Goal: Transaction & Acquisition: Download file/media

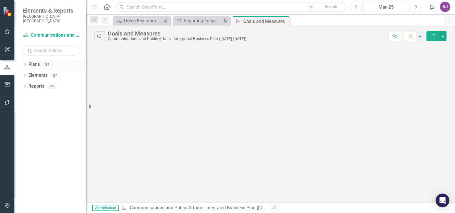
click at [23, 64] on icon "Dropdown" at bounding box center [25, 65] width 4 height 3
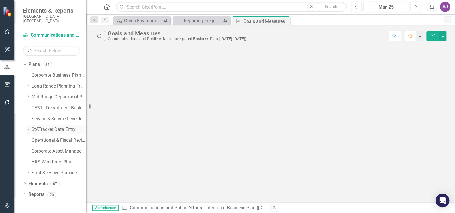
click at [52, 126] on link "StATracker Data Entry" at bounding box center [59, 129] width 54 height 7
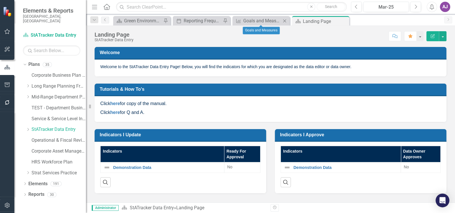
click at [285, 20] on icon "Close" at bounding box center [285, 21] width 6 height 5
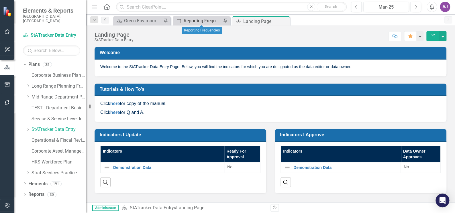
click at [202, 21] on div "Reporting Frequencies" at bounding box center [203, 20] width 38 height 7
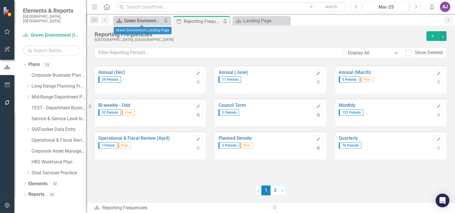
click at [144, 19] on div "Green Environment Landing Page" at bounding box center [143, 20] width 38 height 7
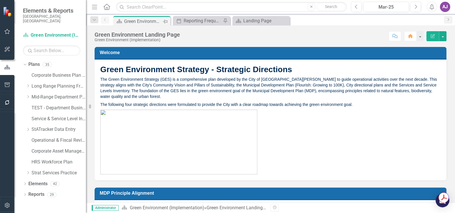
click at [165, 20] on icon "Pin" at bounding box center [165, 22] width 5 height 6
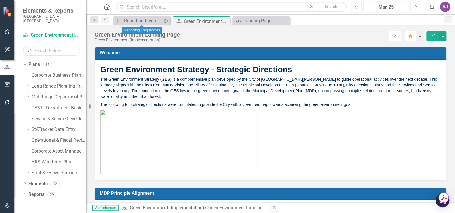
click at [166, 22] on icon "Pin" at bounding box center [165, 21] width 5 height 6
click at [166, 22] on icon "Close" at bounding box center [166, 21] width 6 height 5
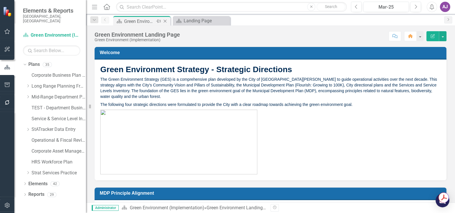
click at [164, 21] on icon "Close" at bounding box center [165, 21] width 6 height 5
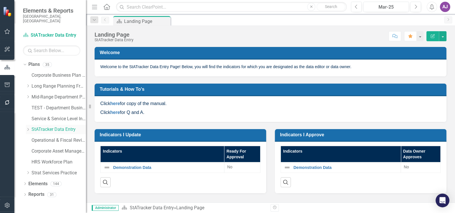
click at [28, 128] on icon "Dropdown" at bounding box center [28, 129] width 4 height 3
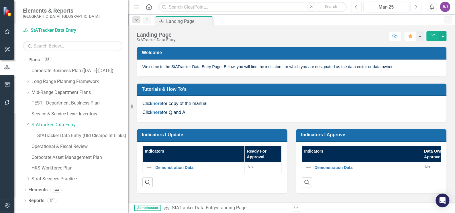
drag, startPoint x: 87, startPoint y: 129, endPoint x: 128, endPoint y: 127, distance: 41.6
click at [128, 127] on div "Resize" at bounding box center [130, 106] width 5 height 213
click at [26, 191] on icon "Dropdown" at bounding box center [25, 190] width 4 height 3
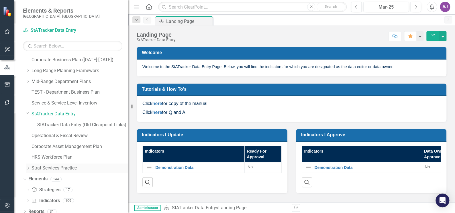
scroll to position [15, 0]
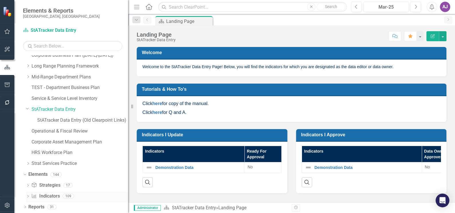
click at [28, 196] on icon "Dropdown" at bounding box center [28, 196] width 4 height 3
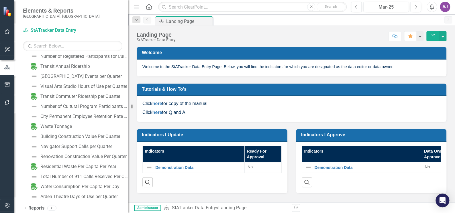
scroll to position [1109, 0]
click at [25, 207] on icon at bounding box center [24, 207] width 1 height 3
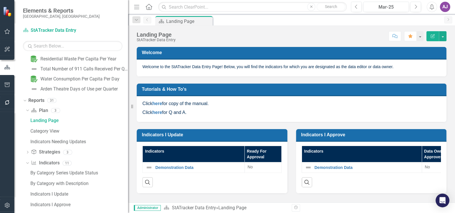
scroll to position [1213, 0]
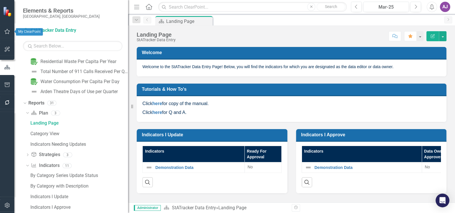
click at [7, 31] on icon "button" at bounding box center [7, 31] width 6 height 5
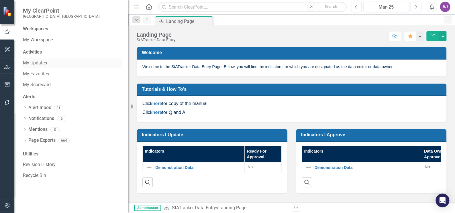
click at [41, 62] on link "My Updates" at bounding box center [72, 63] width 99 height 7
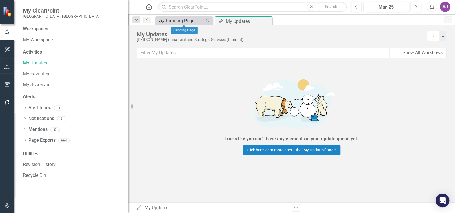
click at [187, 20] on div "Landing Page" at bounding box center [185, 20] width 38 height 7
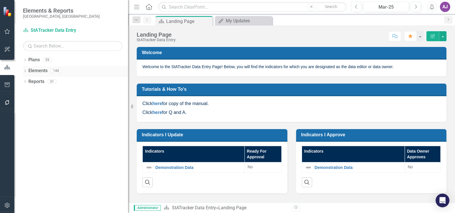
click at [26, 71] on icon "Dropdown" at bounding box center [25, 71] width 4 height 3
click at [29, 93] on icon "Dropdown" at bounding box center [28, 92] width 4 height 3
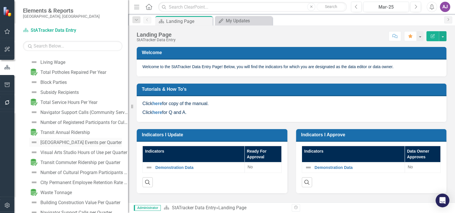
scroll to position [911, 0]
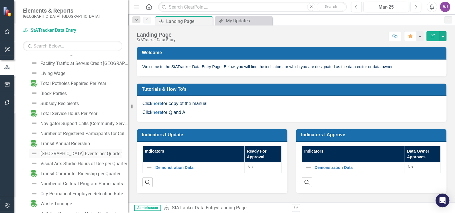
click at [71, 153] on div "[GEOGRAPHIC_DATA] Events per Quarter" at bounding box center [80, 153] width 81 height 5
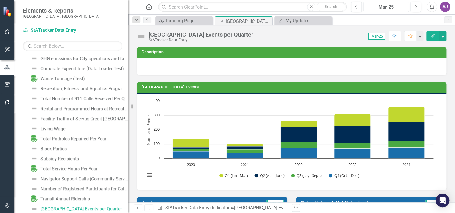
click at [390, 9] on div "Mar-25" at bounding box center [386, 7] width 42 height 7
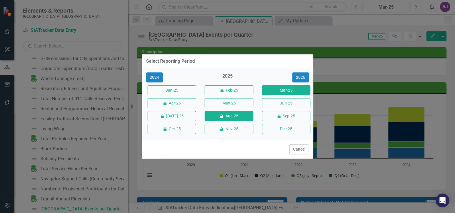
click at [232, 115] on button "icon.lock Aug-25" at bounding box center [229, 116] width 48 height 10
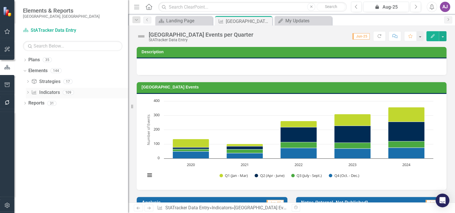
click at [28, 93] on icon "Dropdown" at bounding box center [28, 92] width 4 height 3
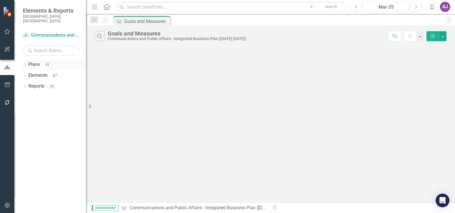
click at [26, 64] on icon "Dropdown" at bounding box center [25, 65] width 4 height 3
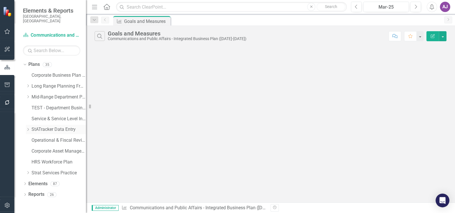
click at [28, 128] on icon "Dropdown" at bounding box center [28, 129] width 4 height 3
click at [51, 126] on link "StATracker Data Entry" at bounding box center [59, 129] width 54 height 7
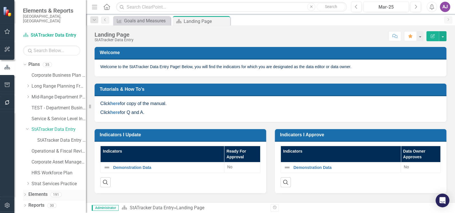
click at [26, 194] on icon "Dropdown" at bounding box center [25, 195] width 4 height 3
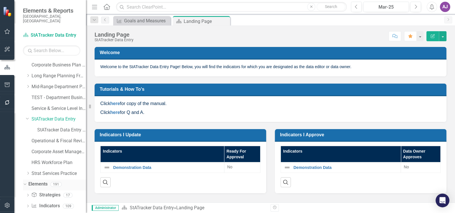
scroll to position [15, 0]
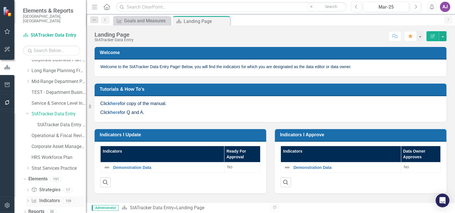
click at [28, 200] on icon "Dropdown" at bounding box center [28, 201] width 4 height 3
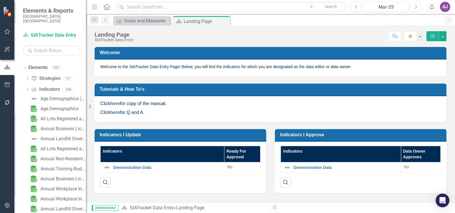
scroll to position [120, 0]
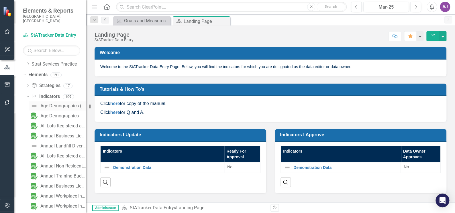
click at [55, 103] on div "Age Demographics (Old ClearPoint Link)" at bounding box center [63, 105] width 46 height 5
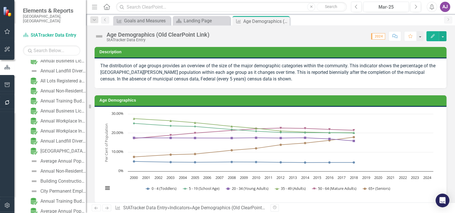
scroll to position [195, 0]
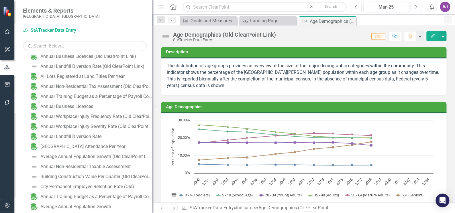
drag, startPoint x: 86, startPoint y: 102, endPoint x: 137, endPoint y: 105, distance: 50.8
click at [152, 103] on div "Resize" at bounding box center [154, 106] width 5 height 213
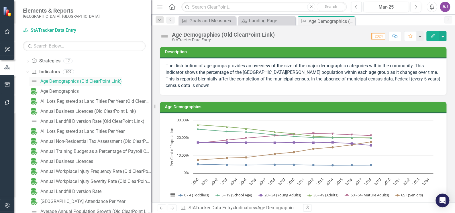
scroll to position [143, 0]
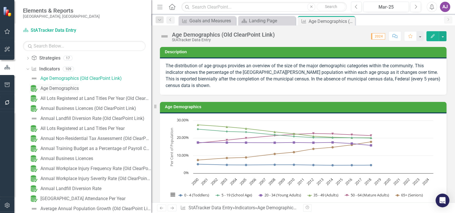
click at [65, 89] on div "Age Demographics" at bounding box center [59, 88] width 38 height 5
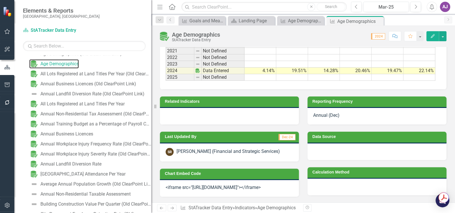
scroll to position [153, 0]
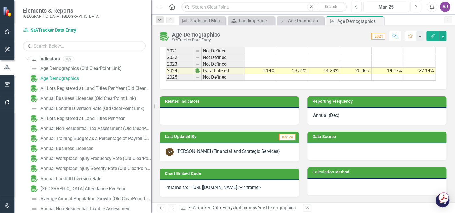
click at [75, 79] on div "Age Demographics" at bounding box center [59, 78] width 38 height 5
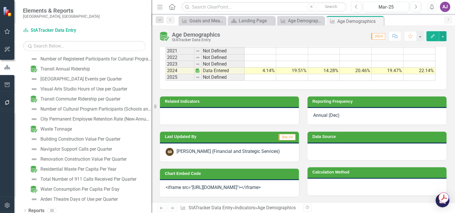
scroll to position [1109, 0]
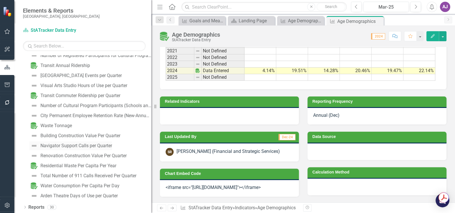
click at [70, 144] on div "Navigator Support Calls per Quarter" at bounding box center [76, 145] width 72 height 5
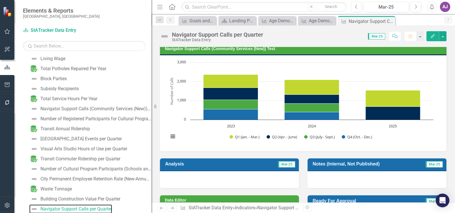
scroll to position [52, 0]
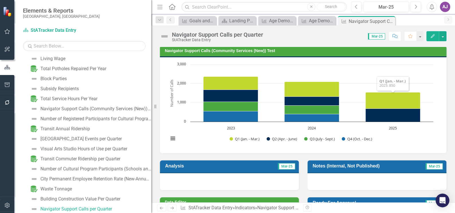
click at [376, 37] on span "Mar-25" at bounding box center [376, 36] width 17 height 6
click at [430, 37] on button "Edit" at bounding box center [433, 36] width 13 height 10
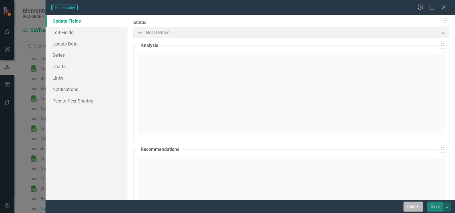
click at [415, 206] on button "Cancel" at bounding box center [413, 207] width 19 height 10
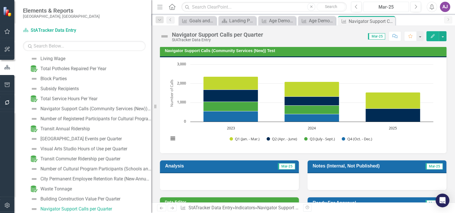
click at [391, 8] on div "Mar-25" at bounding box center [386, 7] width 42 height 7
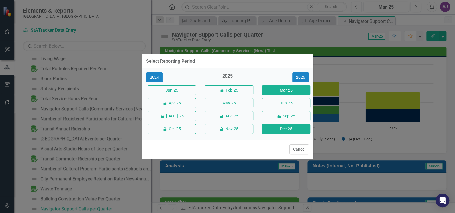
click at [285, 127] on button "Dec-25" at bounding box center [286, 129] width 48 height 10
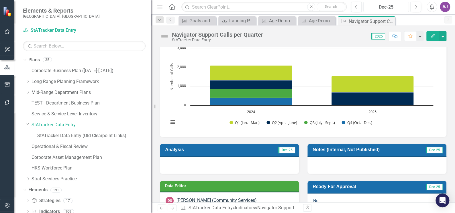
scroll to position [52, 0]
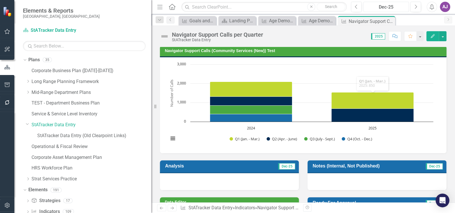
click at [390, 4] on div "Dec-25" at bounding box center [386, 7] width 42 height 7
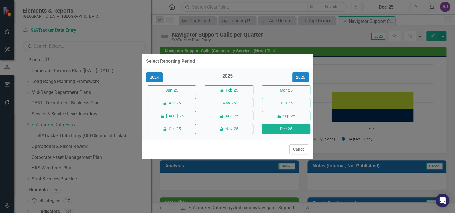
drag, startPoint x: 176, startPoint y: 92, endPoint x: 179, endPoint y: 91, distance: 3.5
click at [176, 91] on button "Jan-25" at bounding box center [172, 90] width 48 height 10
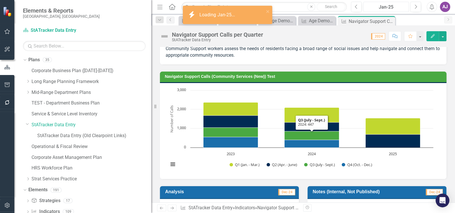
scroll to position [26, 0]
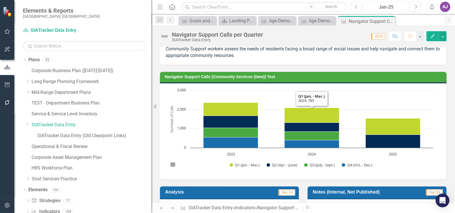
click at [383, 8] on div "Jan-25" at bounding box center [386, 7] width 42 height 7
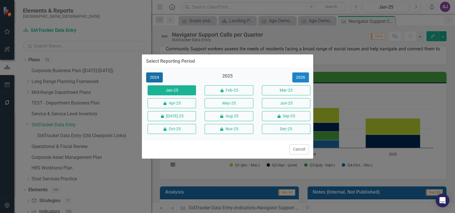
click at [157, 77] on button "2024" at bounding box center [154, 78] width 17 height 10
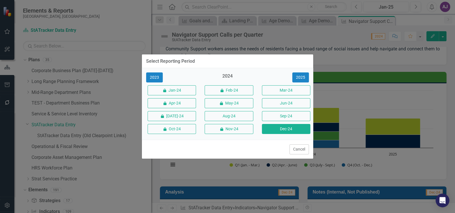
click at [272, 129] on button "Dec-24" at bounding box center [286, 129] width 48 height 10
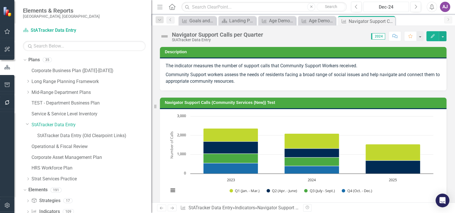
click at [384, 9] on div "Dec-24" at bounding box center [386, 7] width 42 height 7
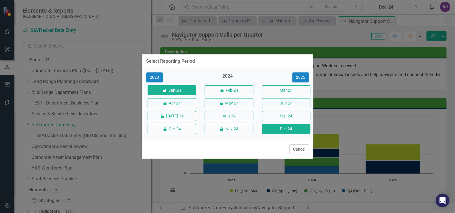
click at [173, 90] on button "icon.lock Jan-24" at bounding box center [172, 90] width 48 height 10
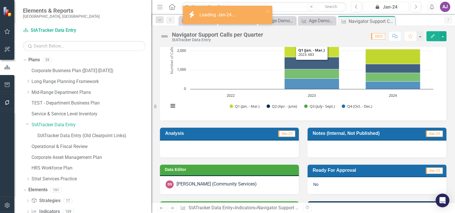
scroll to position [104, 0]
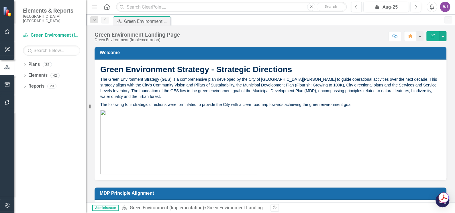
click at [447, 5] on div "AJ" at bounding box center [445, 7] width 10 height 10
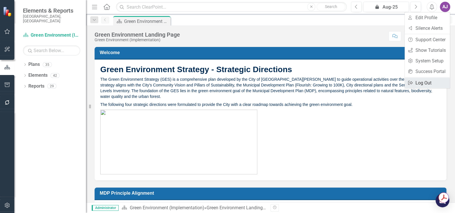
click at [432, 84] on link "Logout Log Out" at bounding box center [427, 83] width 45 height 11
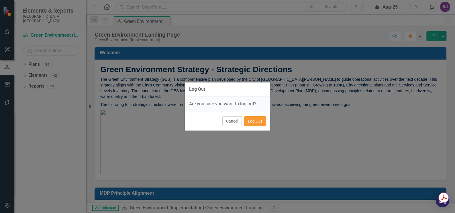
click at [259, 123] on button "Log Out" at bounding box center [255, 121] width 22 height 10
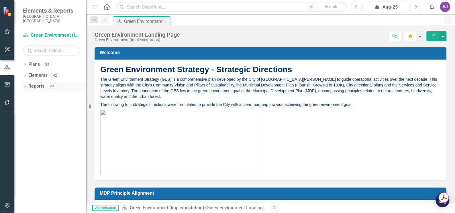
click at [40, 83] on link "Reports" at bounding box center [36, 86] width 16 height 7
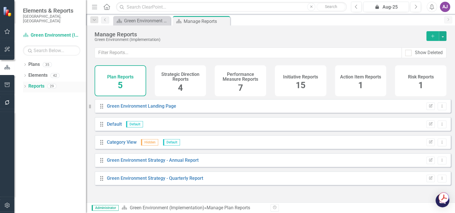
click at [25, 85] on icon "Dropdown" at bounding box center [25, 86] width 4 height 3
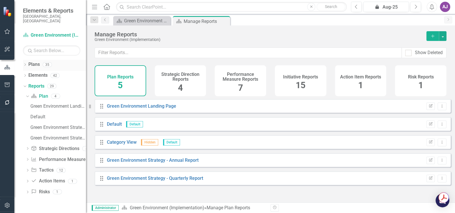
click at [23, 64] on icon "Dropdown" at bounding box center [25, 65] width 4 height 3
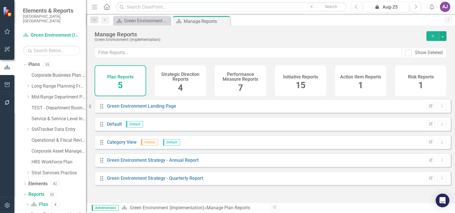
click at [44, 72] on link "Corporate Business Plan ([DATE]-[DATE])" at bounding box center [59, 75] width 54 height 7
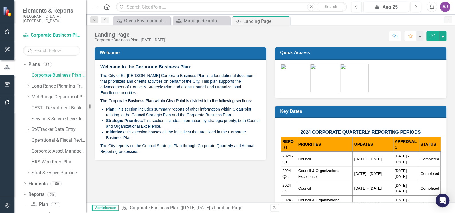
scroll to position [12, 0]
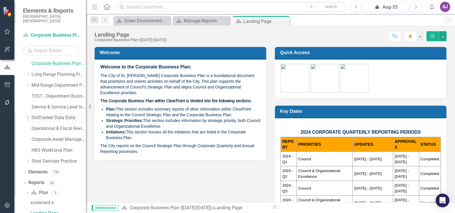
click at [41, 115] on link "StATracker Data Entry" at bounding box center [59, 118] width 54 height 7
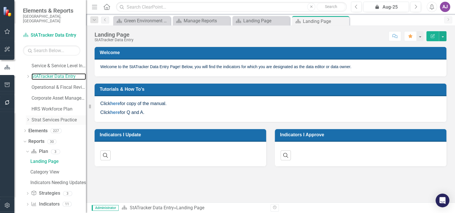
scroll to position [54, 0]
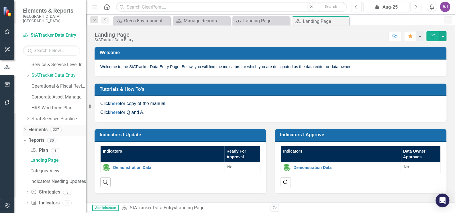
click at [40, 127] on link "Elements" at bounding box center [37, 130] width 19 height 7
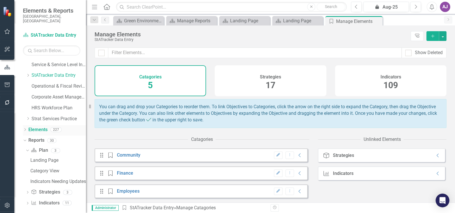
click at [25, 129] on icon "Dropdown" at bounding box center [25, 130] width 4 height 3
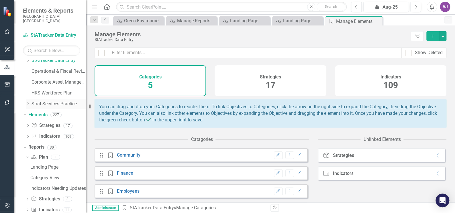
scroll to position [76, 0]
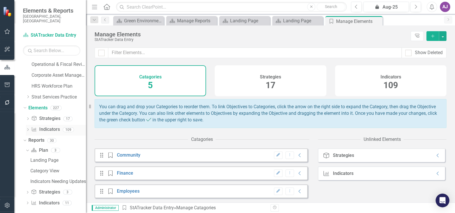
click at [42, 126] on link "Indicator Indicators" at bounding box center [45, 129] width 28 height 7
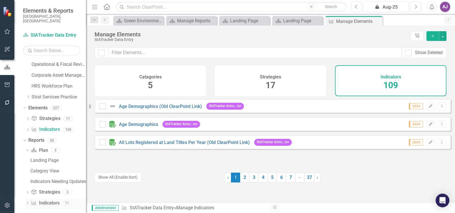
click at [29, 202] on icon "Dropdown" at bounding box center [28, 203] width 4 height 3
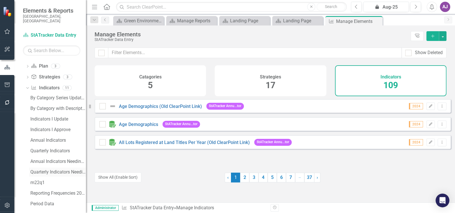
scroll to position [161, 0]
click at [52, 201] on div "Period Data" at bounding box center [58, 203] width 56 height 5
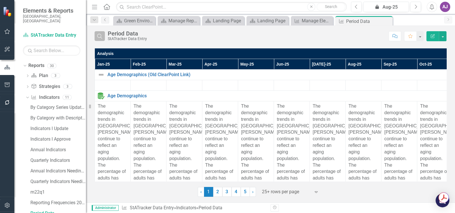
click at [99, 36] on icon "Search" at bounding box center [100, 36] width 6 height 5
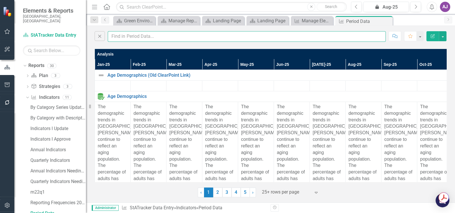
click at [120, 35] on input "text" at bounding box center [247, 36] width 278 height 11
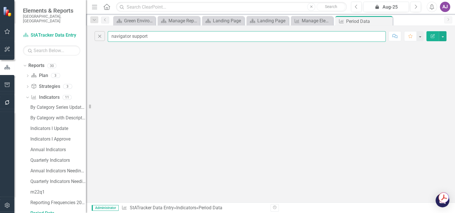
type input "navigator support"
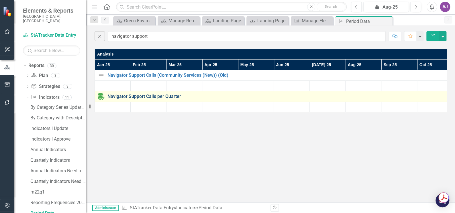
click at [153, 95] on link "Navigator Support Calls per Quarter" at bounding box center [314, 96] width 414 height 5
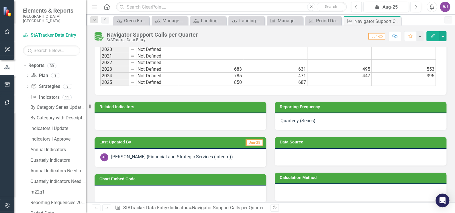
scroll to position [425, 0]
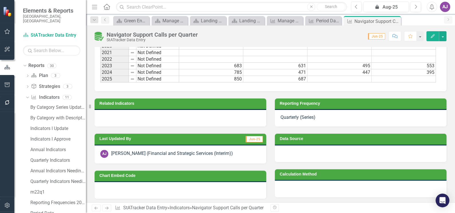
click at [370, 120] on div "Quarterly (Series)" at bounding box center [361, 118] width 172 height 17
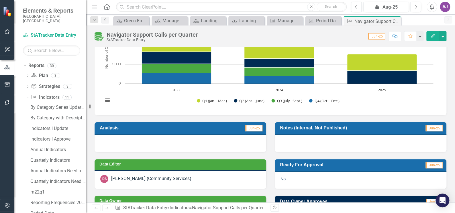
scroll to position [86, 0]
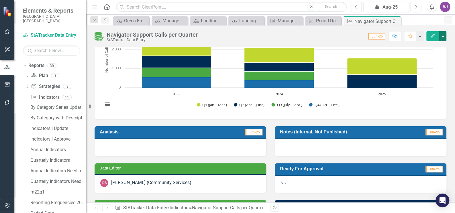
click at [446, 37] on button "button" at bounding box center [442, 36] width 7 height 10
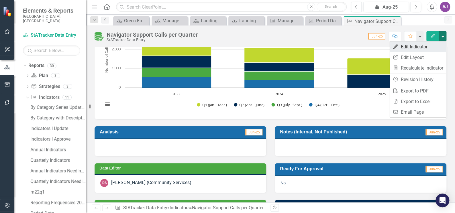
click at [427, 48] on link "Edit Edit Indicator" at bounding box center [418, 47] width 56 height 11
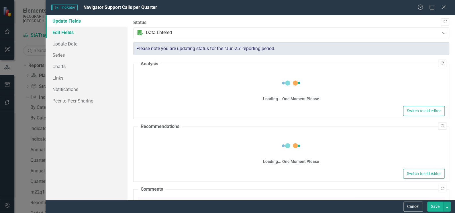
click at [80, 32] on link "Edit Fields" at bounding box center [87, 32] width 82 height 11
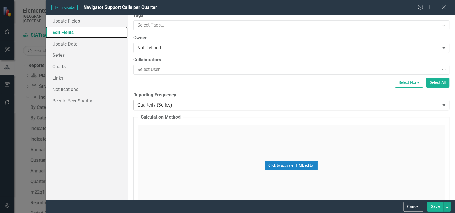
scroll to position [0, 0]
click at [441, 105] on icon "Expand" at bounding box center [444, 105] width 6 height 5
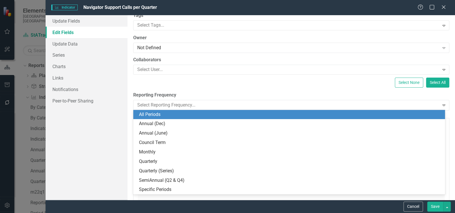
click at [328, 112] on div "All Periods" at bounding box center [290, 115] width 303 height 7
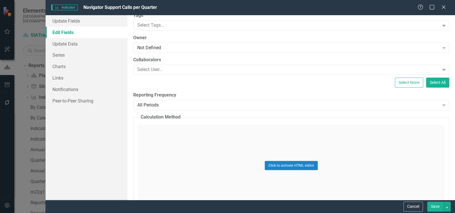
click at [435, 209] on button "Save" at bounding box center [435, 207] width 16 height 10
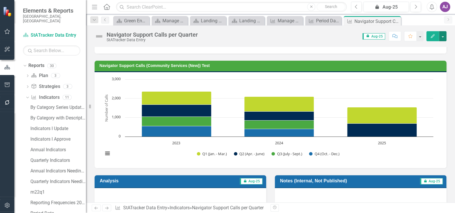
scroll to position [34, 0]
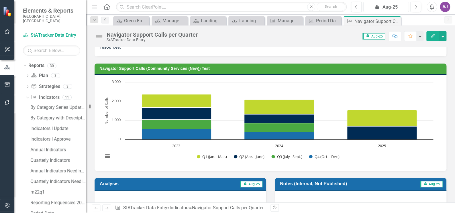
click at [385, 8] on div "icon.lock Aug-25" at bounding box center [386, 7] width 42 height 7
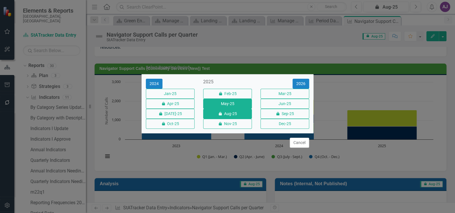
click at [218, 103] on button "May-25" at bounding box center [227, 104] width 49 height 10
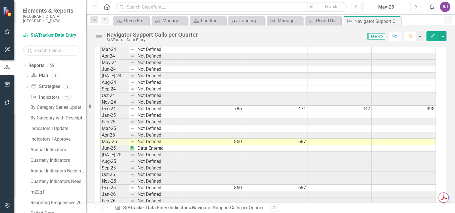
scroll to position [1277, 0]
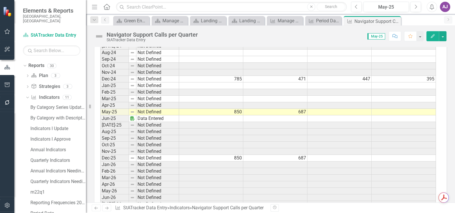
click at [263, 109] on td "687" at bounding box center [275, 112] width 64 height 7
click at [238, 109] on td "850" at bounding box center [211, 112] width 64 height 7
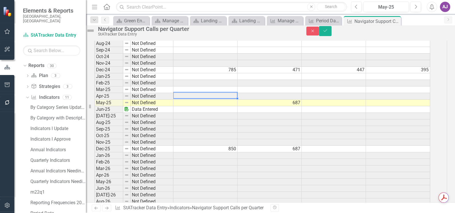
scroll to position [1278, 0]
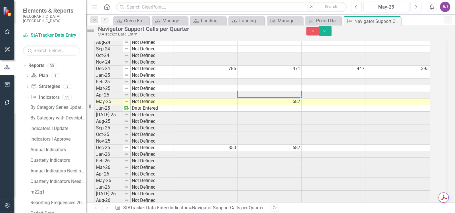
click at [300, 103] on td "687" at bounding box center [270, 102] width 64 height 7
click at [332, 35] on button "Save" at bounding box center [325, 31] width 13 height 10
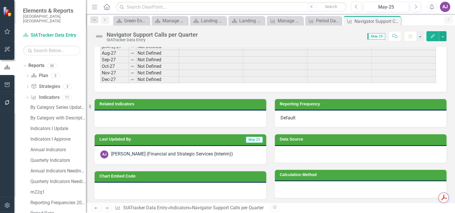
scroll to position [1514, 0]
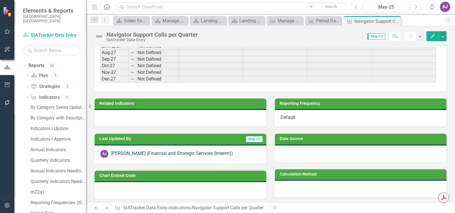
click at [320, 118] on div "Default" at bounding box center [361, 118] width 172 height 17
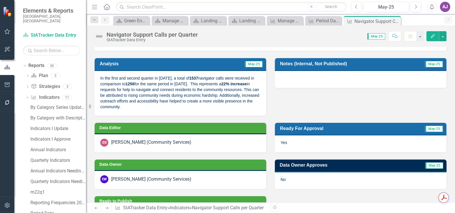
scroll to position [0, 0]
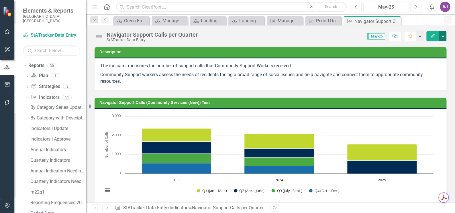
click at [443, 35] on button "button" at bounding box center [442, 36] width 7 height 10
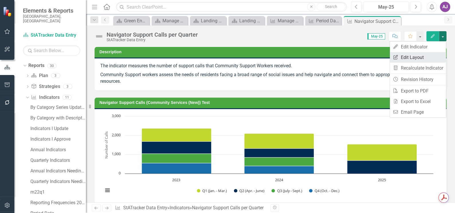
click at [416, 56] on link "Edit Report Edit Layout" at bounding box center [418, 57] width 56 height 11
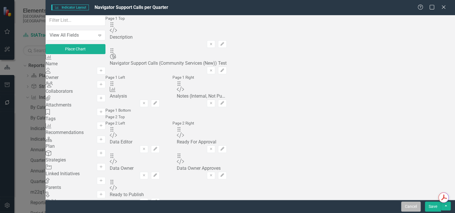
click at [415, 208] on button "Cancel" at bounding box center [410, 207] width 19 height 10
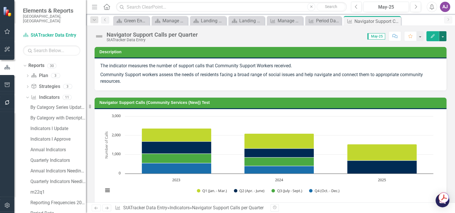
click at [443, 36] on button "button" at bounding box center [442, 36] width 7 height 10
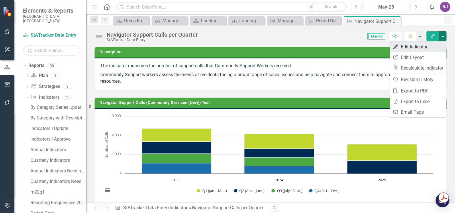
click at [423, 47] on link "Edit Edit Indicator" at bounding box center [418, 47] width 56 height 11
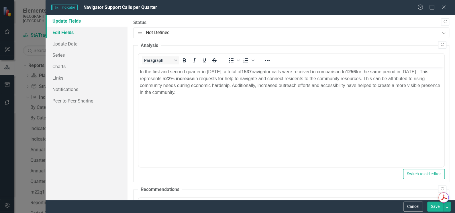
click at [78, 33] on link "Edit Fields" at bounding box center [87, 32] width 82 height 11
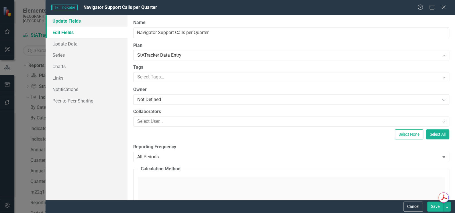
click at [74, 23] on link "Update Fields" at bounding box center [87, 20] width 82 height 11
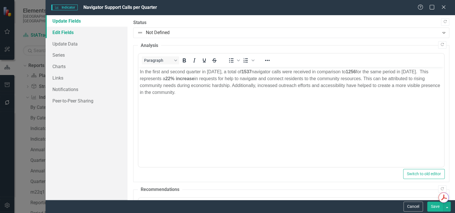
click at [71, 32] on link "Edit Fields" at bounding box center [87, 32] width 82 height 11
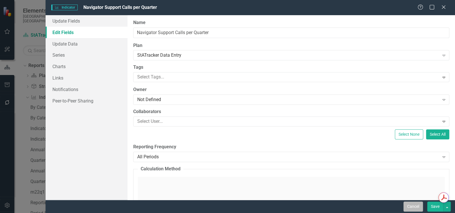
click at [415, 207] on button "Cancel" at bounding box center [413, 207] width 19 height 10
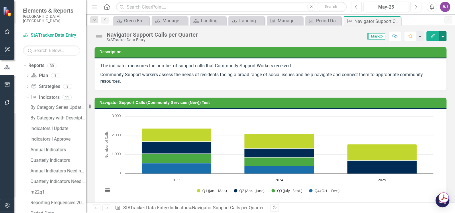
scroll to position [229, 0]
click at [385, 6] on div "Mar-25" at bounding box center [386, 7] width 42 height 7
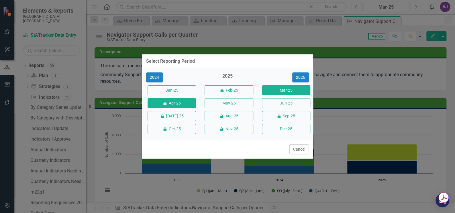
click at [178, 104] on button "icon.lock Apr-25" at bounding box center [172, 103] width 48 height 10
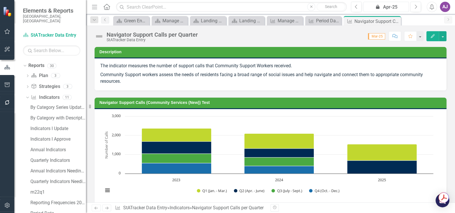
click at [379, 10] on div "icon.lock Apr-25" at bounding box center [386, 7] width 42 height 7
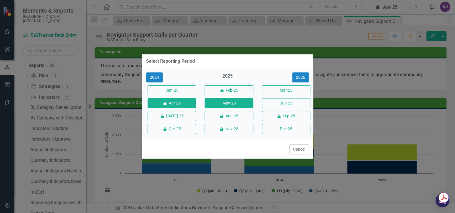
click at [233, 105] on button "May-25" at bounding box center [229, 103] width 48 height 10
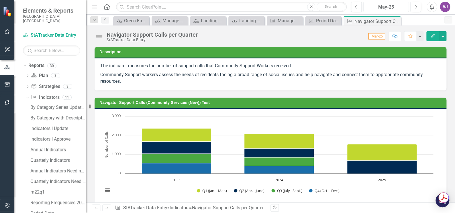
click at [391, 9] on div "May-25" at bounding box center [386, 7] width 42 height 7
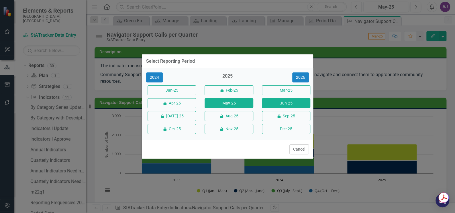
click at [279, 104] on button "Jun-25" at bounding box center [286, 103] width 48 height 10
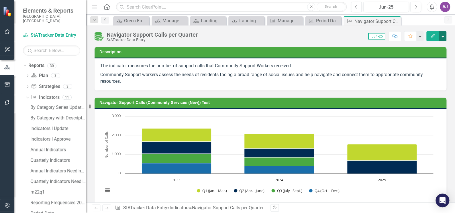
click at [445, 37] on button "button" at bounding box center [442, 36] width 7 height 10
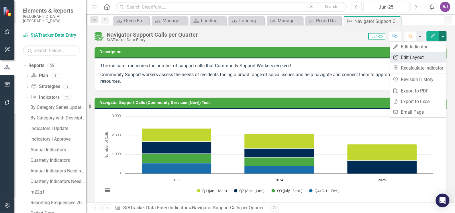
click at [419, 56] on link "Edit Report Edit Layout" at bounding box center [418, 57] width 56 height 11
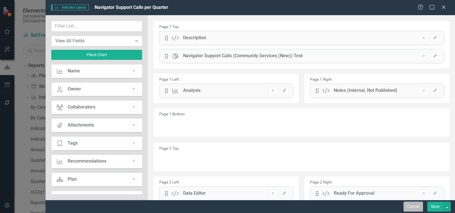
click at [413, 204] on button "Cancel" at bounding box center [413, 207] width 19 height 10
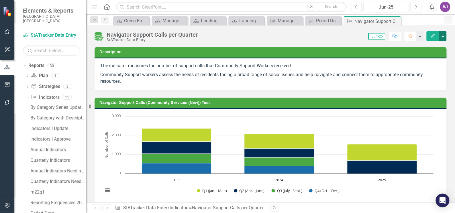
click at [441, 38] on button "button" at bounding box center [442, 36] width 7 height 10
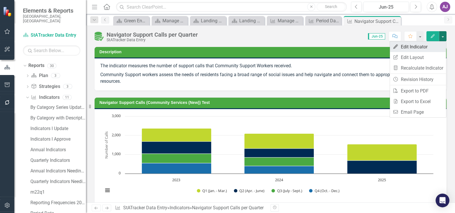
click at [419, 47] on link "Edit Edit Indicator" at bounding box center [418, 47] width 56 height 11
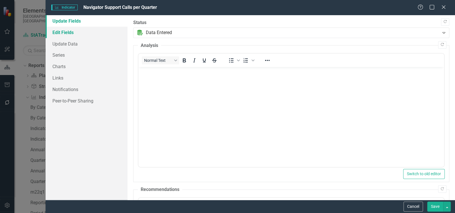
click at [64, 30] on link "Edit Fields" at bounding box center [87, 32] width 82 height 11
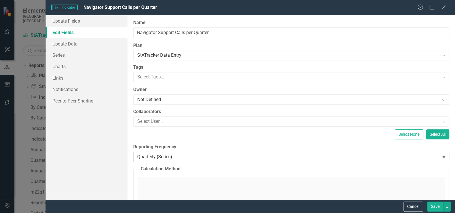
click at [441, 155] on icon "Expand" at bounding box center [444, 157] width 6 height 5
click at [412, 206] on button "Cancel" at bounding box center [413, 207] width 19 height 10
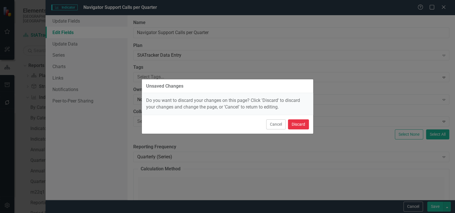
click at [296, 123] on button "Discard" at bounding box center [298, 125] width 21 height 10
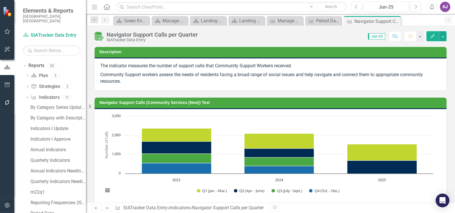
click at [118, 93] on div "Navigator Support Calls (Community Services (New)) Test Chart Bar chart with 4 …" at bounding box center [270, 148] width 361 height 115
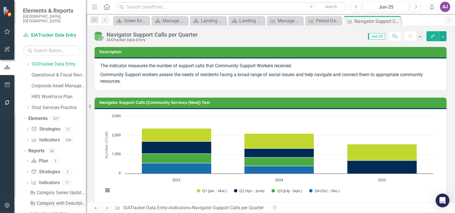
scroll to position [78, 0]
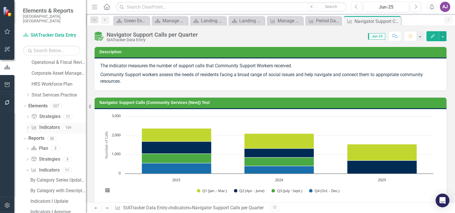
click at [29, 127] on icon "Dropdown" at bounding box center [28, 128] width 4 height 3
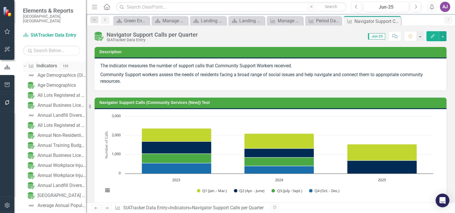
scroll to position [156, 0]
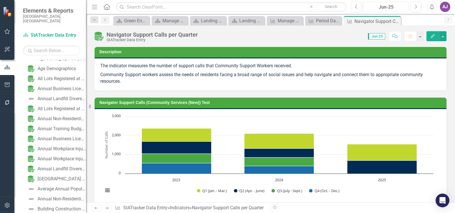
click at [393, 6] on div "Jun-25" at bounding box center [386, 7] width 42 height 7
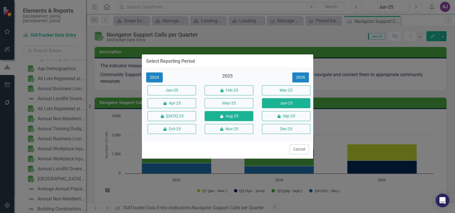
click at [235, 115] on button "icon.lock Aug-25" at bounding box center [229, 116] width 48 height 10
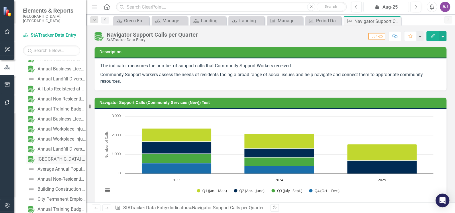
scroll to position [208, 0]
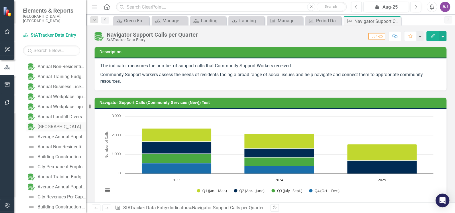
click at [54, 122] on link "[GEOGRAPHIC_DATA] Attendance Per Year" at bounding box center [56, 126] width 60 height 9
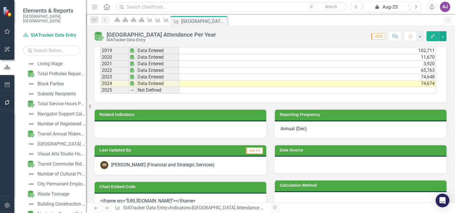
scroll to position [1060, 0]
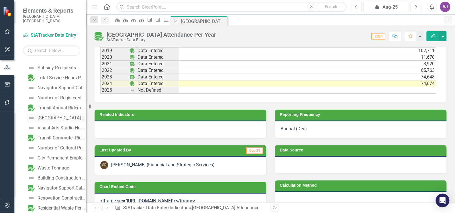
click at [60, 116] on div "[GEOGRAPHIC_DATA] Events per Quarter" at bounding box center [62, 118] width 48 height 5
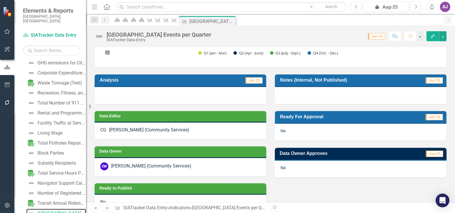
scroll to position [104, 0]
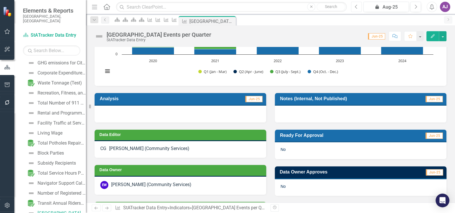
click at [357, 7] on icon "Previous" at bounding box center [356, 6] width 3 height 5
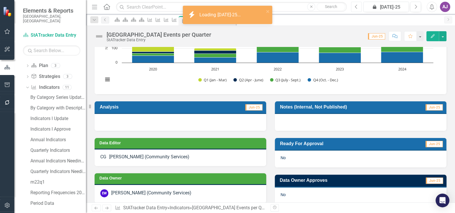
scroll to position [104, 0]
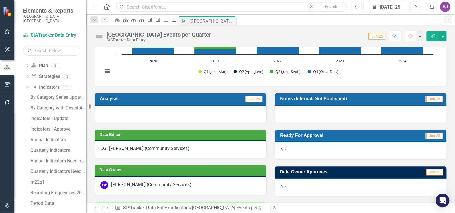
click at [356, 5] on icon "Previous" at bounding box center [356, 6] width 3 height 5
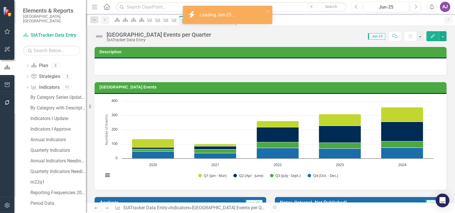
click at [356, 5] on icon "Previous" at bounding box center [356, 6] width 3 height 5
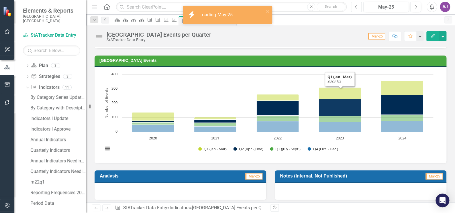
scroll to position [26, 0]
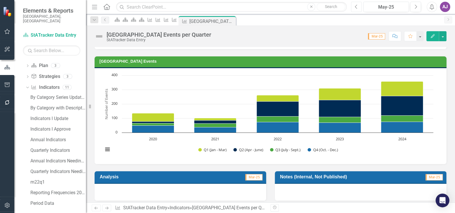
click at [357, 8] on icon "Previous" at bounding box center [356, 6] width 3 height 5
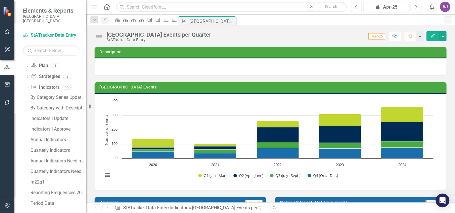
click at [356, 6] on icon "Previous" at bounding box center [356, 6] width 3 height 5
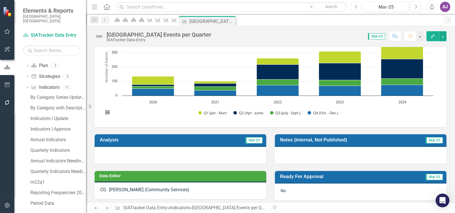
scroll to position [26, 0]
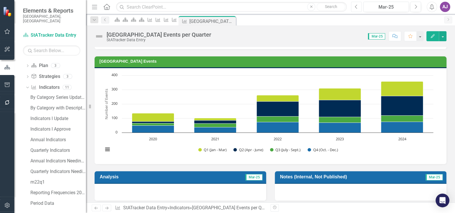
click at [356, 8] on icon "Previous" at bounding box center [356, 6] width 3 height 5
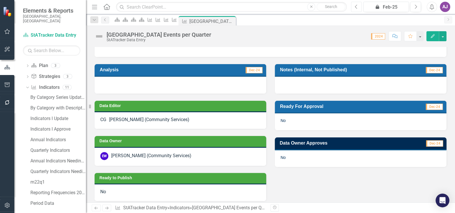
scroll to position [130, 0]
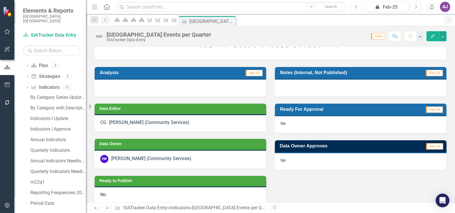
click at [356, 6] on icon "Previous" at bounding box center [356, 6] width 3 height 5
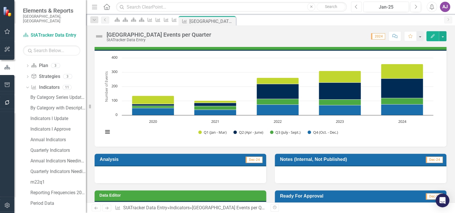
scroll to position [26, 0]
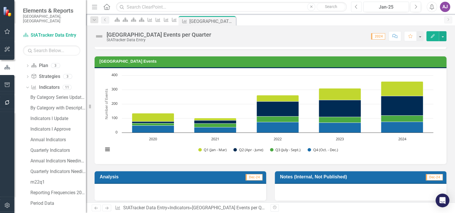
click at [357, 5] on icon "Previous" at bounding box center [356, 6] width 3 height 5
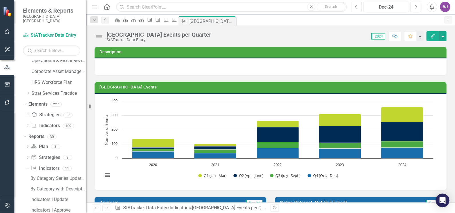
scroll to position [104, 0]
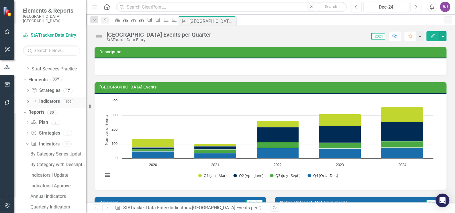
click at [27, 101] on icon "Dropdown" at bounding box center [28, 102] width 4 height 3
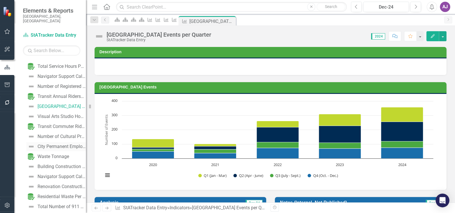
scroll to position [1045, 0]
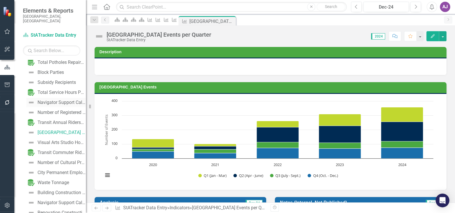
click at [61, 100] on div "Navigator Support Calls (Community Services (New)) (Old)" at bounding box center [62, 102] width 48 height 5
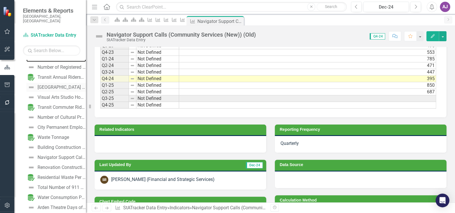
scroll to position [1117, 0]
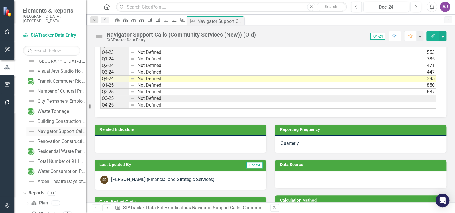
click at [59, 129] on div "Navigator Support Calls per Quarter" at bounding box center [62, 131] width 48 height 5
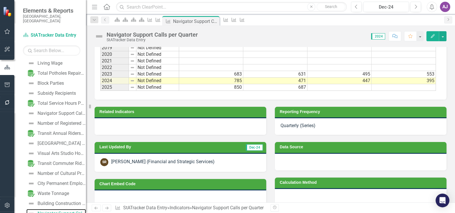
scroll to position [417, 0]
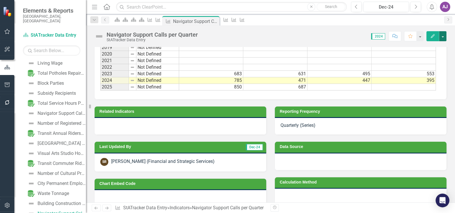
click at [445, 37] on button "button" at bounding box center [442, 36] width 7 height 10
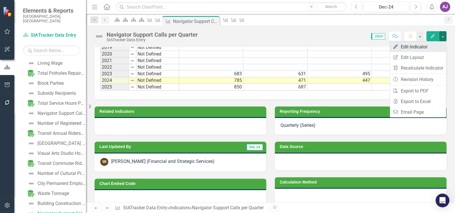
click at [427, 47] on link "Edit Edit Indicator" at bounding box center [418, 47] width 56 height 11
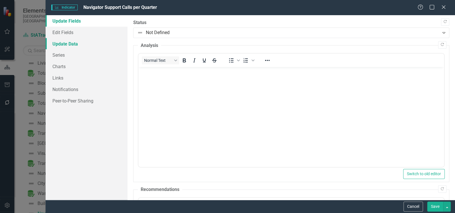
scroll to position [0, 0]
click at [76, 32] on link "Edit Fields" at bounding box center [87, 32] width 82 height 11
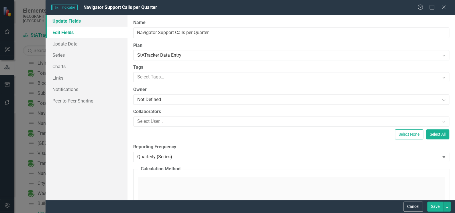
click at [73, 23] on link "Update Fields" at bounding box center [87, 20] width 82 height 11
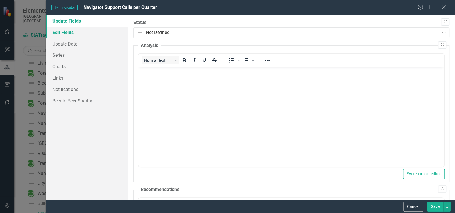
click at [74, 34] on link "Edit Fields" at bounding box center [87, 32] width 82 height 11
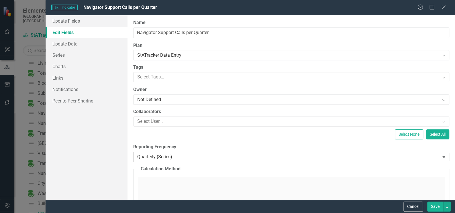
click at [441, 157] on icon "Expand" at bounding box center [444, 157] width 6 height 5
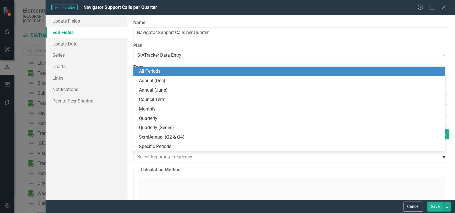
click at [221, 71] on div "All Periods" at bounding box center [290, 71] width 303 height 7
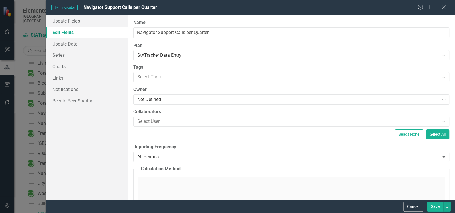
click at [437, 209] on button "Save" at bounding box center [435, 207] width 16 height 10
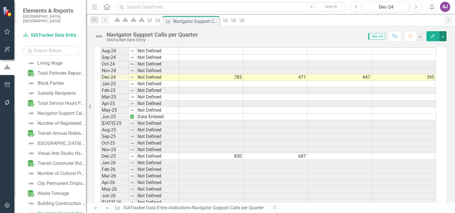
scroll to position [1225, 0]
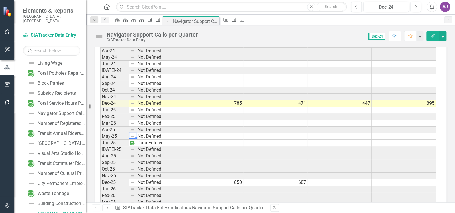
click at [132, 141] on img at bounding box center [132, 143] width 5 height 5
click at [134, 161] on img at bounding box center [132, 163] width 5 height 5
click at [202, 140] on td at bounding box center [211, 143] width 64 height 7
click at [441, 36] on button "button" at bounding box center [442, 36] width 7 height 10
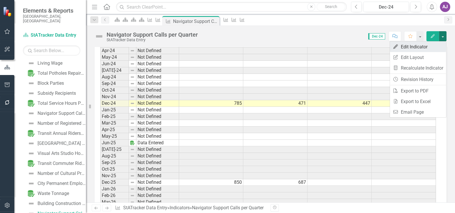
click at [420, 47] on link "Edit Edit Indicator" at bounding box center [418, 47] width 56 height 11
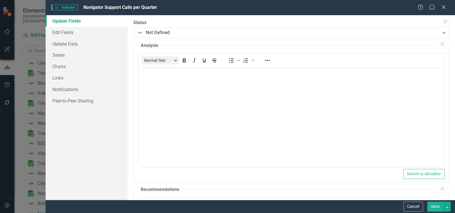
scroll to position [0, 0]
click at [69, 33] on link "Edit Fields" at bounding box center [87, 32] width 82 height 11
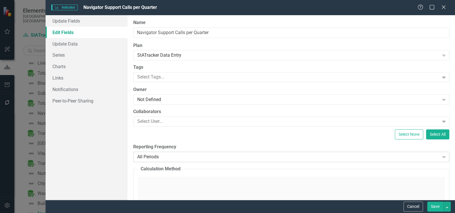
click at [441, 157] on icon "Expand" at bounding box center [444, 157] width 6 height 5
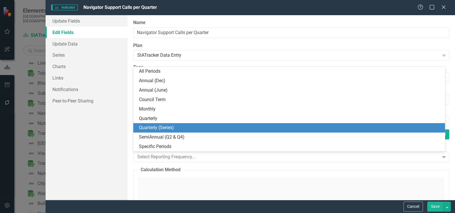
click at [191, 124] on div "Quarterly (Series)" at bounding box center [289, 127] width 312 height 9
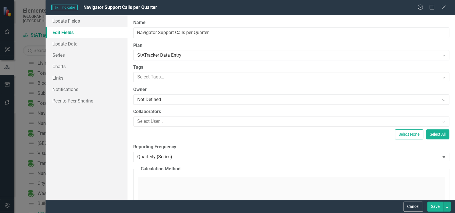
click at [435, 205] on button "Save" at bounding box center [435, 207] width 16 height 10
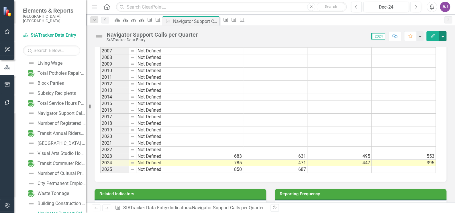
scroll to position [347, 0]
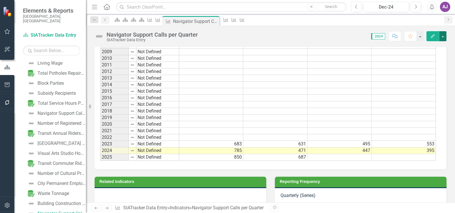
click at [443, 39] on button "button" at bounding box center [442, 36] width 7 height 10
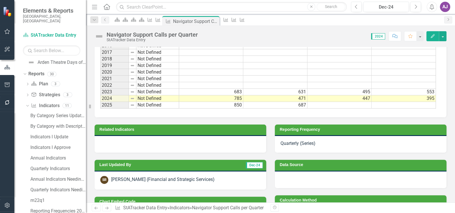
scroll to position [1254, 0]
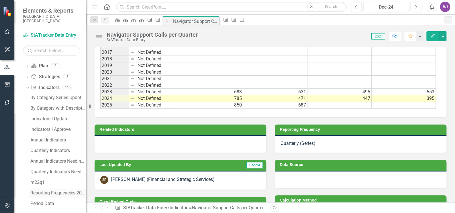
click at [58, 191] on div "Reporting Frequencies 2025" at bounding box center [58, 193] width 56 height 5
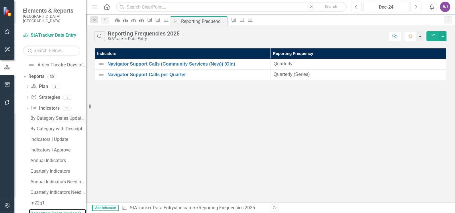
scroll to position [1254, 0]
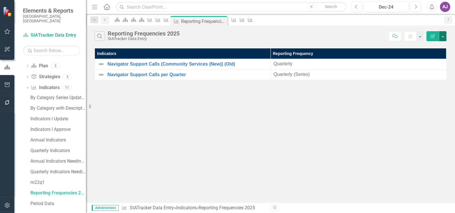
click at [443, 38] on button "button" at bounding box center [442, 36] width 7 height 10
click at [428, 46] on link "Edit Report Edit Report" at bounding box center [423, 47] width 45 height 11
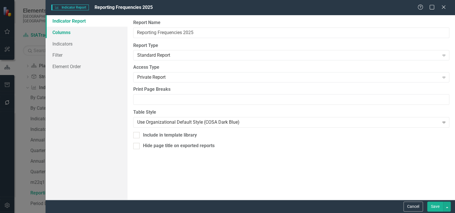
click at [65, 31] on link "Columns" at bounding box center [87, 32] width 82 height 11
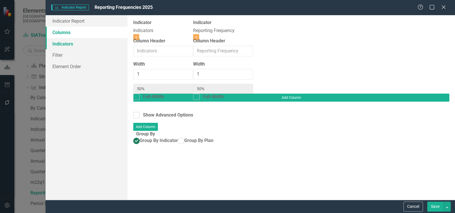
click at [64, 44] on link "Indicators" at bounding box center [87, 43] width 82 height 11
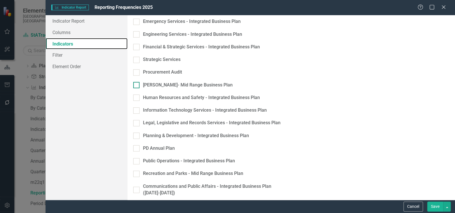
scroll to position [185, 0]
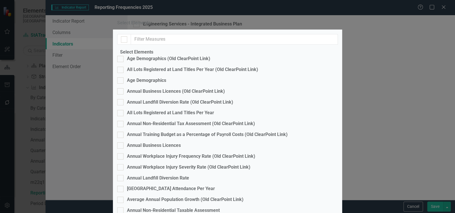
scroll to position [907, 0]
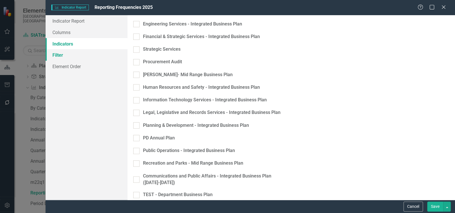
click at [62, 55] on link "Filter" at bounding box center [87, 54] width 82 height 11
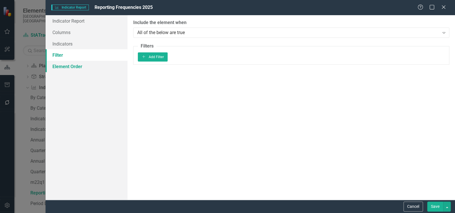
click at [72, 67] on link "Element Order" at bounding box center [87, 66] width 82 height 11
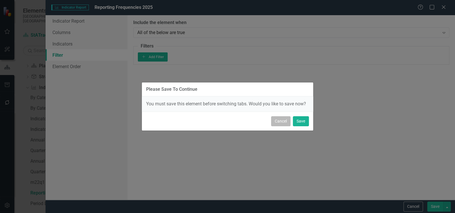
click at [284, 118] on button "Cancel" at bounding box center [280, 121] width 19 height 10
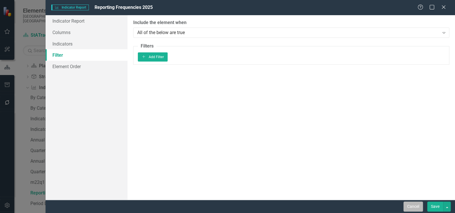
click at [415, 206] on button "Cancel" at bounding box center [413, 207] width 19 height 10
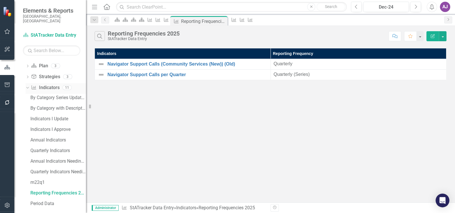
click at [28, 85] on icon "Dropdown" at bounding box center [26, 87] width 3 height 4
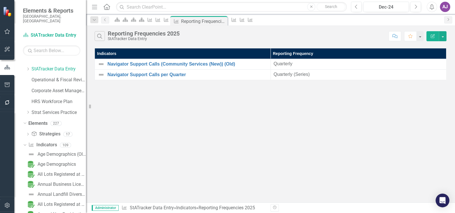
scroll to position [44, 0]
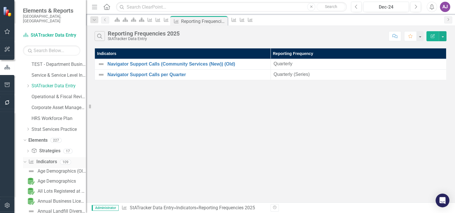
click at [48, 159] on link "Indicator Indicators" at bounding box center [42, 162] width 28 height 7
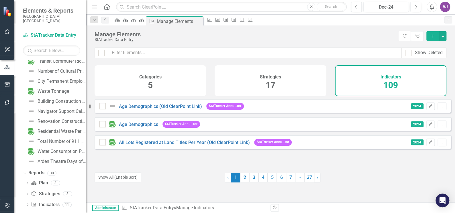
scroll to position [1138, 0]
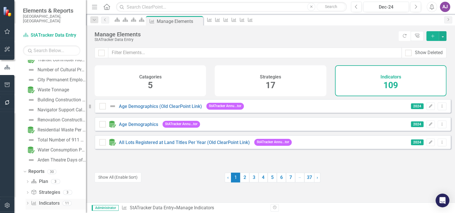
click at [46, 200] on link "Indicator Indicators" at bounding box center [45, 203] width 28 height 7
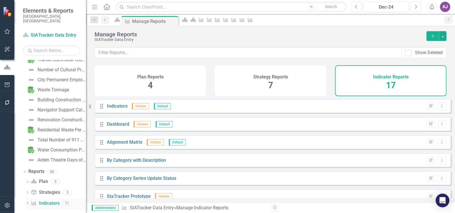
drag, startPoint x: 28, startPoint y: 199, endPoint x: 34, endPoint y: 195, distance: 6.8
click at [28, 202] on icon "Dropdown" at bounding box center [28, 203] width 4 height 3
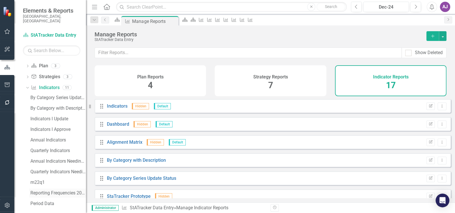
click at [60, 191] on div "Reporting Frequencies 2025" at bounding box center [58, 193] width 56 height 5
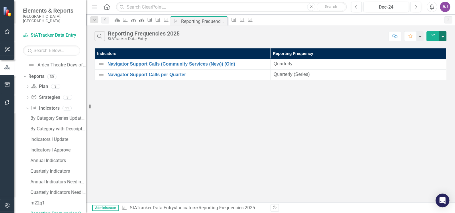
click at [445, 37] on button "button" at bounding box center [442, 36] width 7 height 10
click at [436, 46] on link "Edit Report Edit Report" at bounding box center [423, 47] width 45 height 11
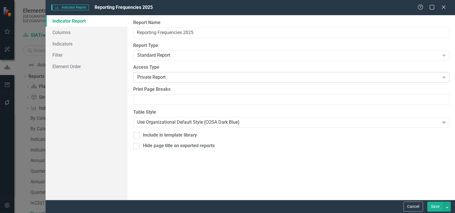
click at [443, 79] on icon "Expand" at bounding box center [444, 77] width 6 height 5
click at [66, 34] on link "Columns" at bounding box center [87, 32] width 82 height 11
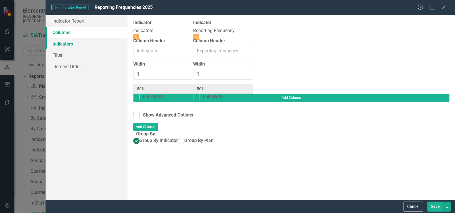
click at [61, 43] on link "Indicators" at bounding box center [87, 43] width 82 height 11
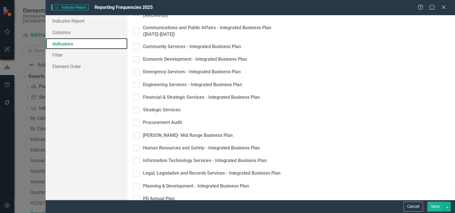
scroll to position [185, 0]
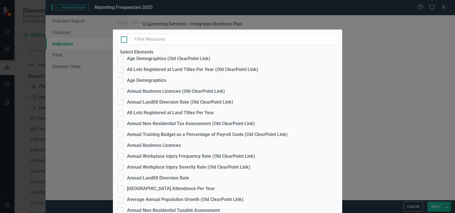
click at [124, 43] on div at bounding box center [124, 39] width 6 height 6
click at [124, 40] on input "checkbox" at bounding box center [123, 38] width 4 height 4
checkbox input "true"
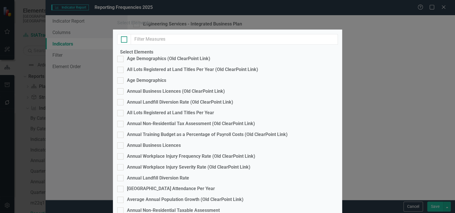
checkbox input "true"
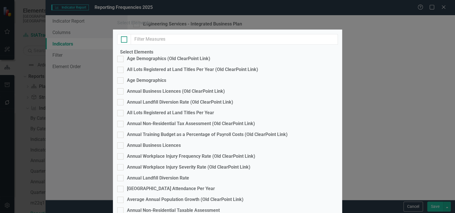
checkbox input "true"
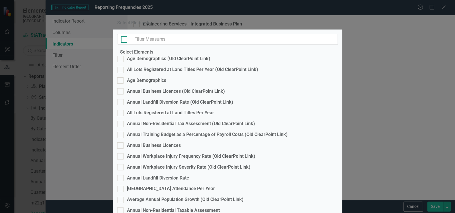
checkbox input "true"
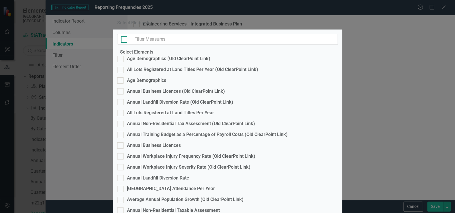
checkbox input "true"
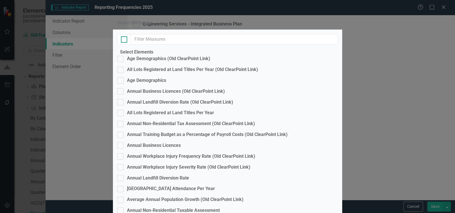
checkbox input "true"
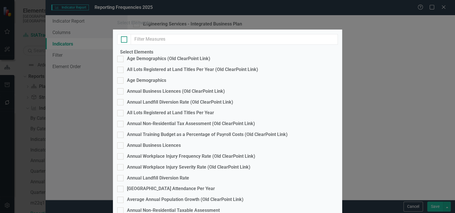
checkbox input "true"
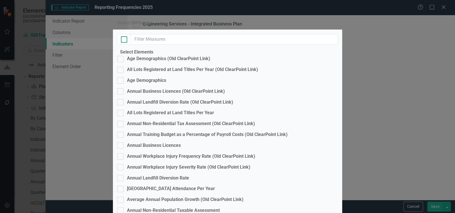
checkbox input "true"
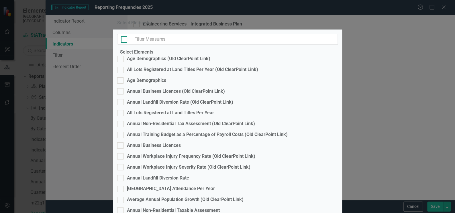
checkbox input "true"
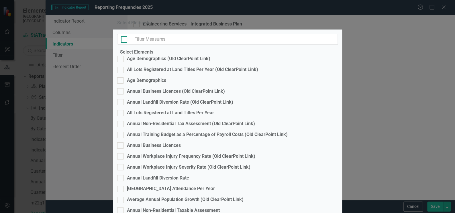
checkbox input "true"
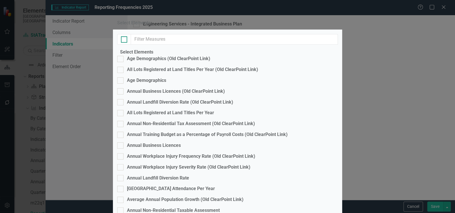
checkbox input "true"
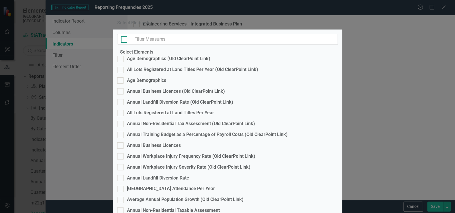
checkbox input "true"
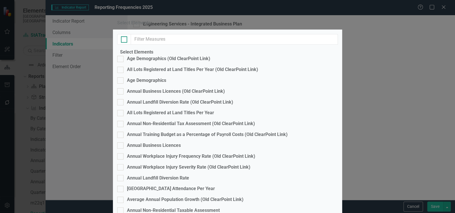
checkbox input "true"
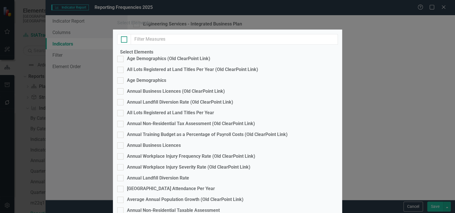
checkbox input "true"
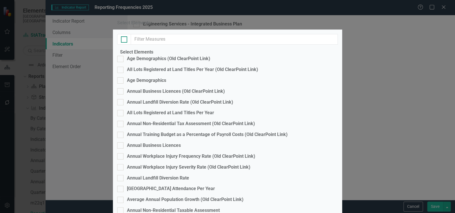
checkbox input "true"
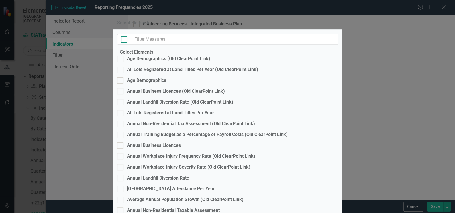
checkbox input "true"
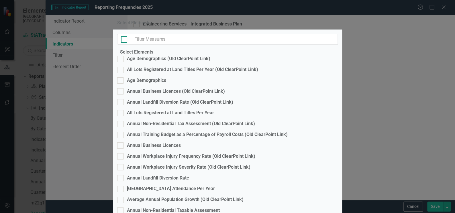
checkbox input "true"
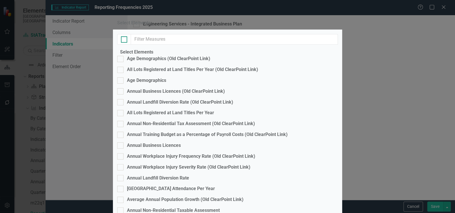
checkbox input "true"
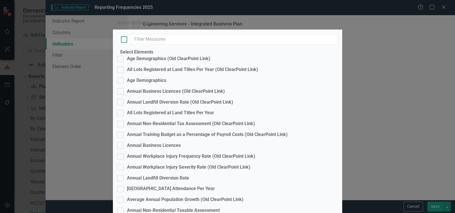
checkbox input "true"
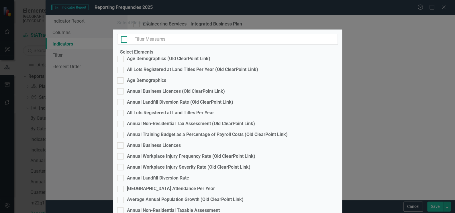
checkbox input "true"
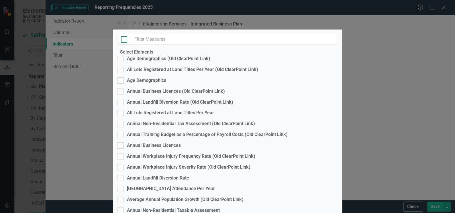
checkbox input "true"
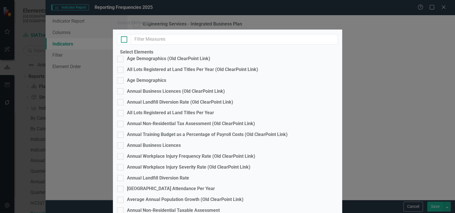
checkbox input "true"
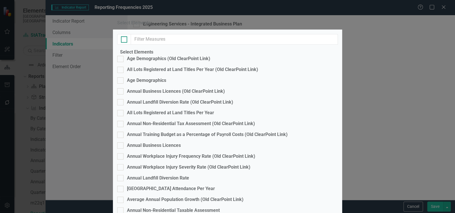
checkbox input "true"
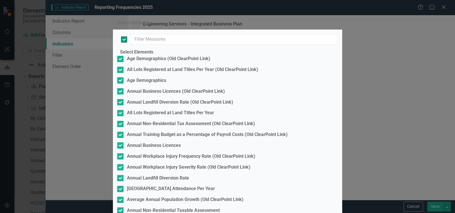
click at [124, 43] on div at bounding box center [124, 39] width 6 height 6
click at [124, 40] on input "checkbox" at bounding box center [123, 38] width 4 height 4
checkbox input "false"
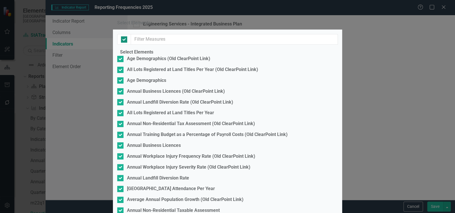
checkbox input "false"
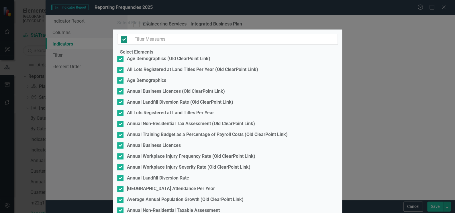
checkbox input "false"
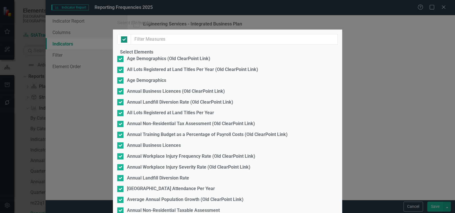
checkbox input "false"
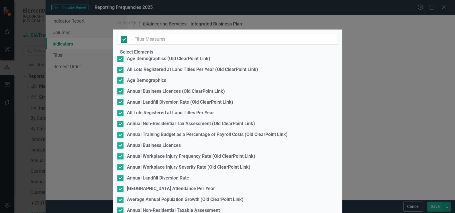
checkbox input "false"
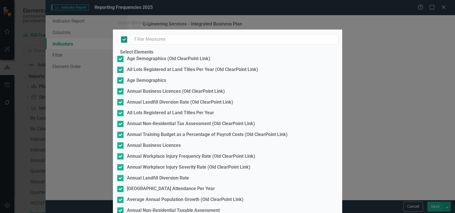
checkbox input "false"
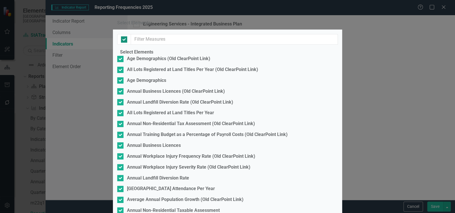
checkbox input "false"
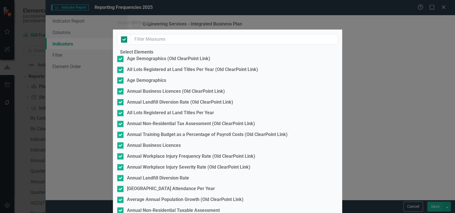
checkbox input "false"
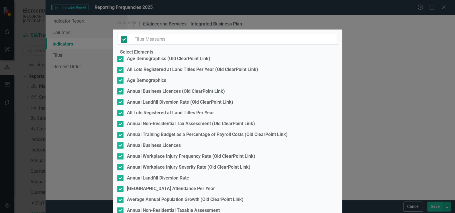
checkbox input "false"
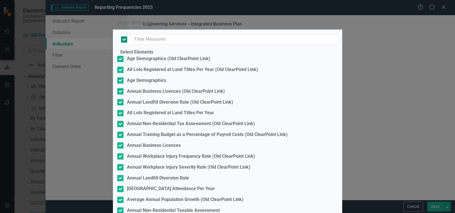
checkbox input "false"
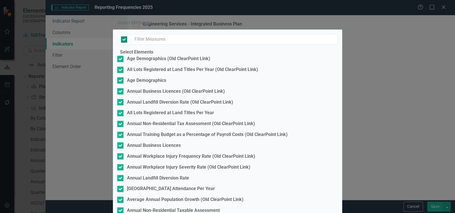
checkbox input "false"
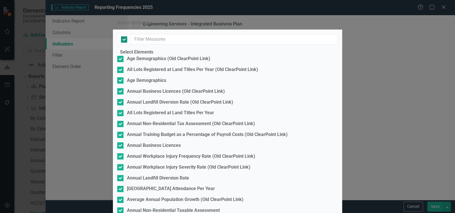
checkbox input "false"
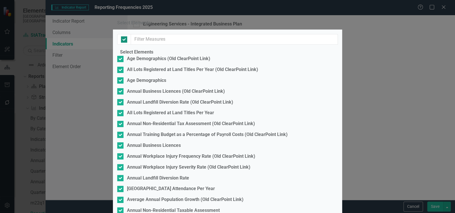
checkbox input "false"
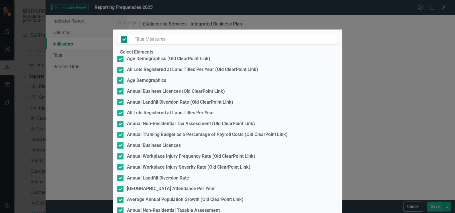
checkbox input "false"
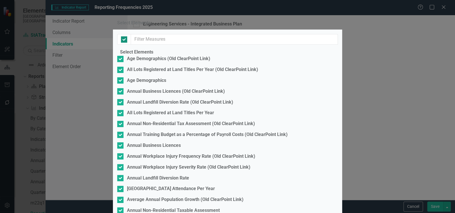
checkbox input "false"
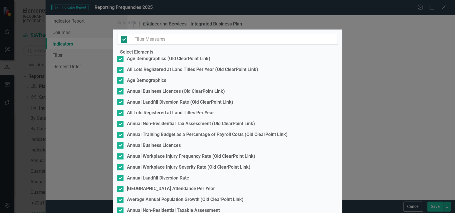
checkbox input "false"
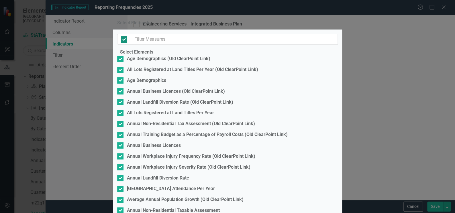
checkbox input "false"
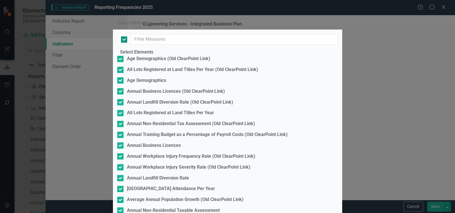
checkbox input "false"
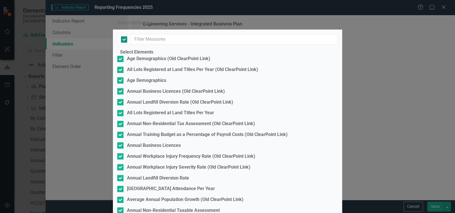
checkbox input "false"
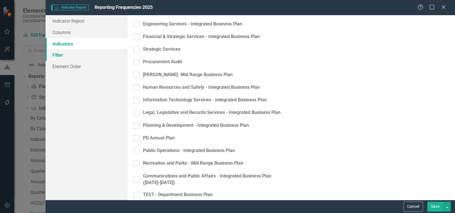
click at [76, 56] on link "Filter" at bounding box center [87, 54] width 82 height 11
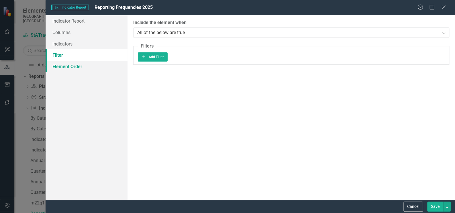
click at [67, 64] on link "Element Order" at bounding box center [87, 66] width 82 height 11
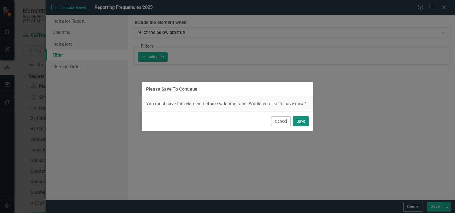
click at [300, 120] on button "Save" at bounding box center [301, 121] width 16 height 10
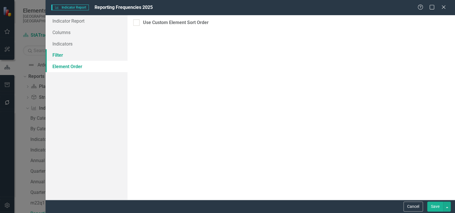
click at [61, 54] on link "Filter" at bounding box center [87, 54] width 82 height 11
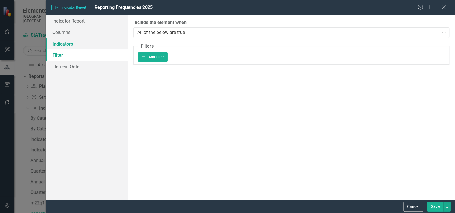
click at [63, 44] on link "Indicators" at bounding box center [87, 43] width 82 height 11
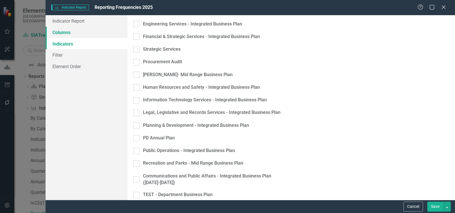
click at [69, 33] on link "Columns" at bounding box center [87, 32] width 82 height 11
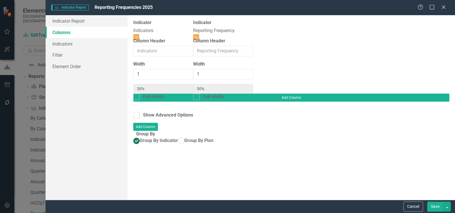
click at [434, 206] on button "Save" at bounding box center [435, 207] width 16 height 10
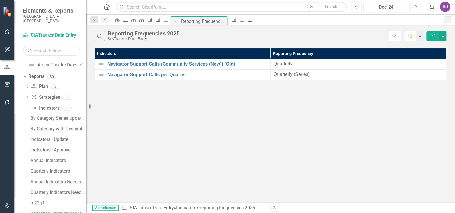
click at [277, 208] on icon "Revision History" at bounding box center [275, 207] width 4 height 3
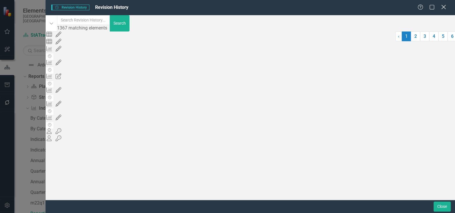
click at [442, 8] on icon at bounding box center [443, 7] width 4 height 4
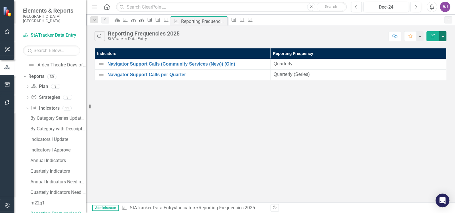
click at [442, 36] on button "button" at bounding box center [442, 36] width 7 height 10
click at [431, 48] on link "Edit Report Edit Report" at bounding box center [423, 47] width 45 height 11
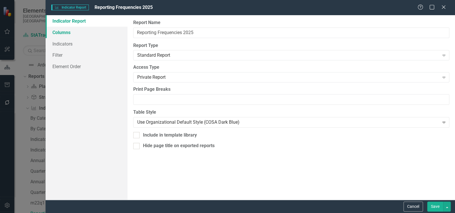
click at [76, 32] on link "Columns" at bounding box center [87, 32] width 82 height 11
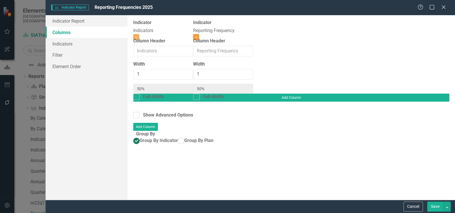
click at [197, 36] on icon "button" at bounding box center [196, 37] width 2 height 2
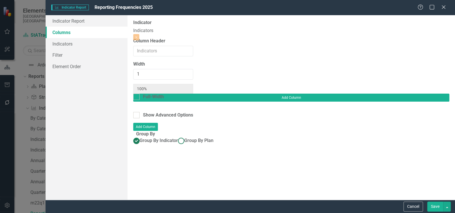
click at [177, 136] on ins at bounding box center [181, 140] width 9 height 9
click at [177, 136] on input "Group By Plan" at bounding box center [181, 140] width 9 height 9
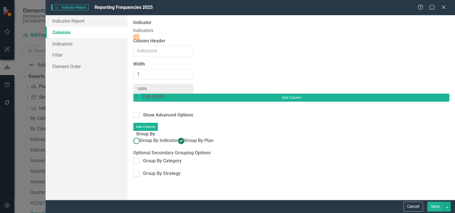
click at [141, 136] on ins at bounding box center [136, 140] width 9 height 9
click at [141, 136] on input "Group By Indicator" at bounding box center [136, 140] width 9 height 9
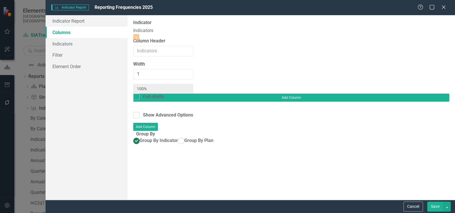
click at [436, 205] on button "Save" at bounding box center [435, 207] width 16 height 10
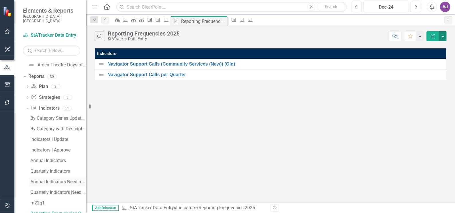
scroll to position [1254, 0]
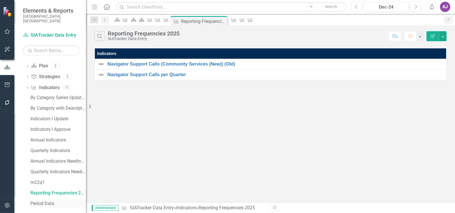
click at [48, 201] on div "Period Data" at bounding box center [58, 203] width 56 height 5
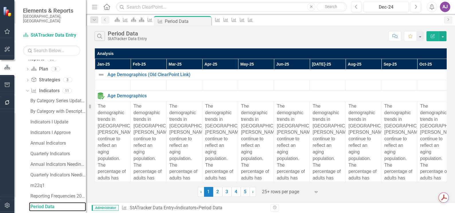
scroll to position [1254, 0]
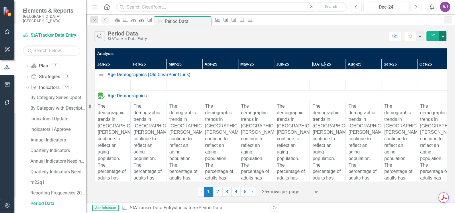
click at [444, 35] on button "button" at bounding box center [442, 36] width 7 height 10
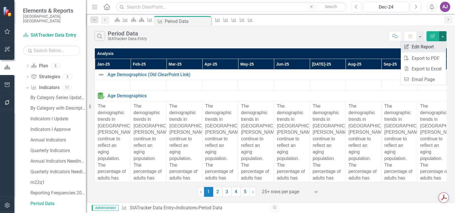
click at [428, 43] on link "Edit Report Edit Report" at bounding box center [423, 47] width 45 height 11
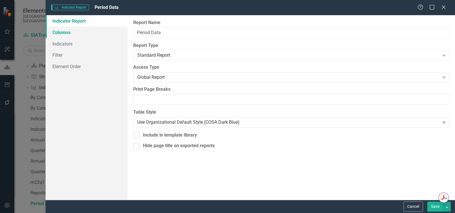
click at [67, 33] on link "Columns" at bounding box center [87, 32] width 82 height 11
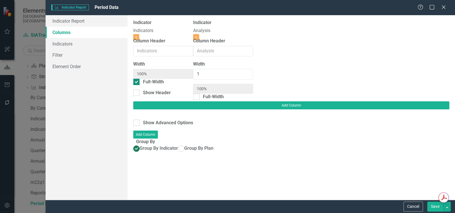
click at [140, 85] on div at bounding box center [136, 82] width 6 height 6
click at [137, 83] on input "Full-Width" at bounding box center [135, 81] width 4 height 4
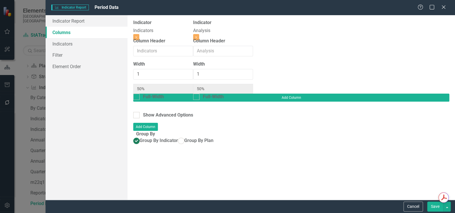
click at [435, 206] on button "Save" at bounding box center [435, 207] width 16 height 10
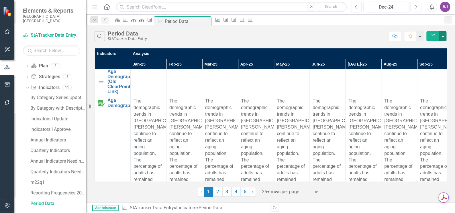
scroll to position [0, 0]
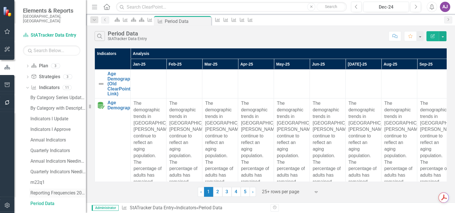
click at [50, 191] on div "Reporting Frequencies 2025" at bounding box center [58, 193] width 56 height 5
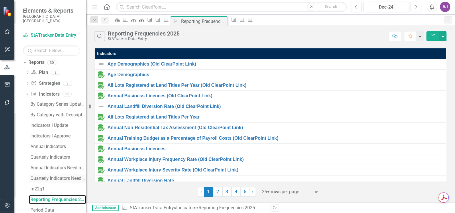
scroll to position [1254, 0]
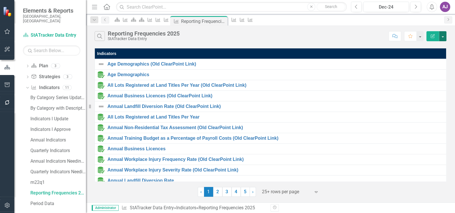
click at [443, 38] on button "button" at bounding box center [442, 36] width 7 height 10
click at [438, 45] on link "Edit Report Edit Report" at bounding box center [423, 47] width 45 height 11
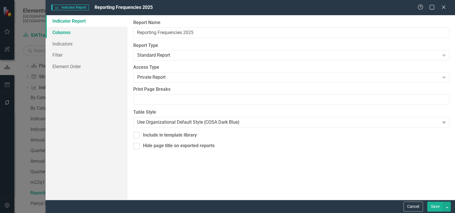
click at [53, 32] on link "Columns" at bounding box center [87, 32] width 82 height 11
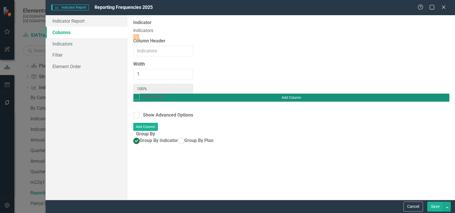
click at [424, 94] on button "Add Column" at bounding box center [291, 98] width 316 height 8
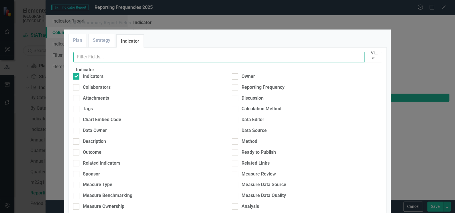
click at [130, 62] on input "text" at bounding box center [218, 57] width 291 height 11
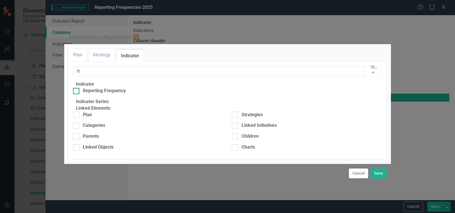
click at [77, 91] on input "Reporting Frequency" at bounding box center [75, 90] width 4 height 4
click at [381, 179] on button "Save" at bounding box center [379, 174] width 16 height 10
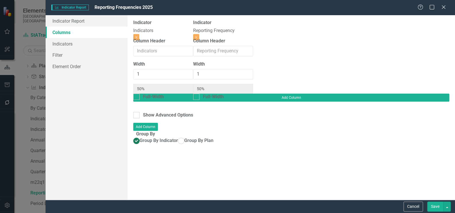
click at [435, 204] on button "Save" at bounding box center [435, 207] width 16 height 10
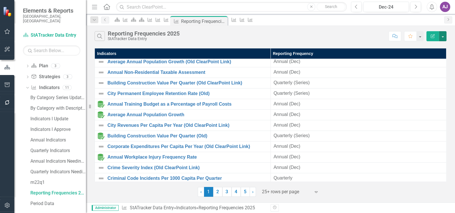
scroll to position [150, 0]
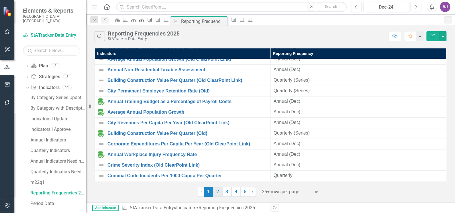
click at [218, 193] on link "2" at bounding box center [217, 192] width 9 height 10
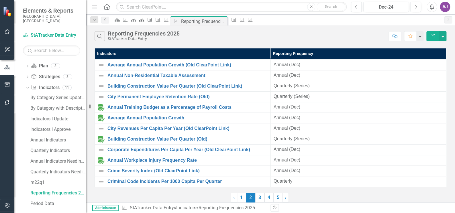
scroll to position [0, 0]
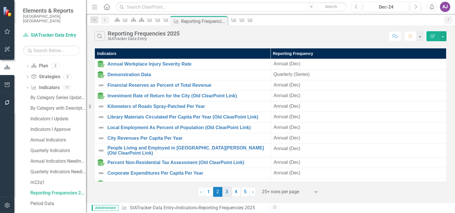
click at [229, 194] on link "3" at bounding box center [226, 192] width 9 height 10
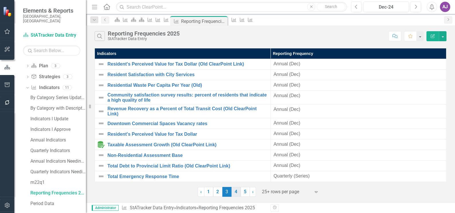
click at [236, 195] on link "4" at bounding box center [236, 192] width 9 height 10
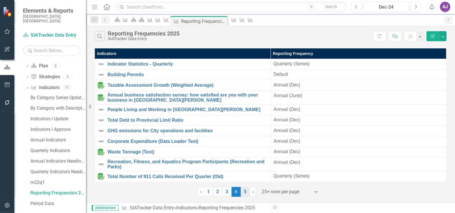
click at [247, 194] on link "5" at bounding box center [245, 192] width 9 height 10
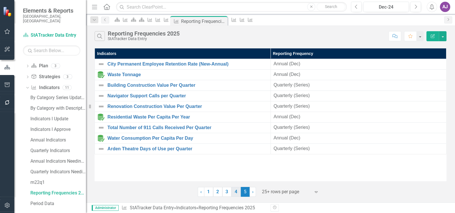
click at [234, 193] on link "4" at bounding box center [236, 192] width 9 height 10
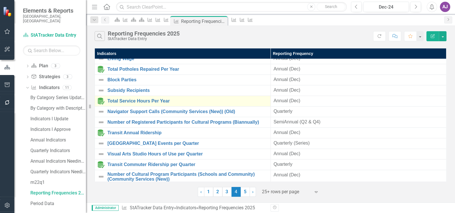
scroll to position [163, 0]
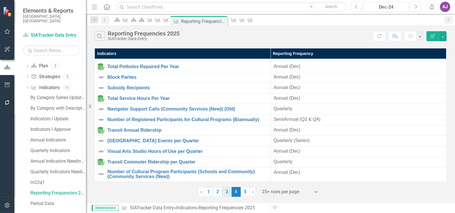
click at [226, 191] on link "3" at bounding box center [226, 192] width 9 height 10
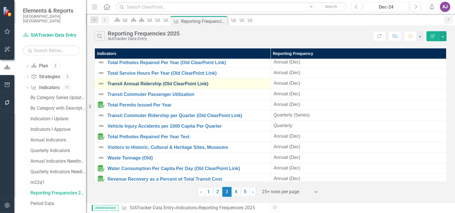
scroll to position [153, 0]
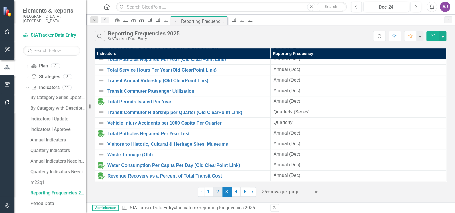
click at [220, 193] on link "2" at bounding box center [217, 192] width 9 height 10
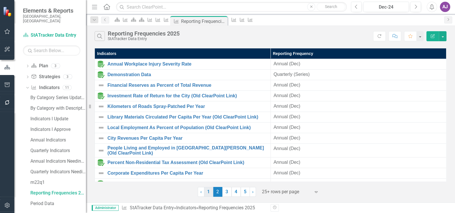
click at [209, 194] on link "1" at bounding box center [208, 192] width 9 height 10
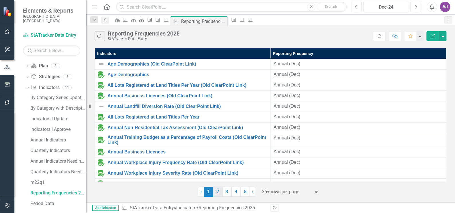
click at [217, 193] on link "2" at bounding box center [217, 192] width 9 height 10
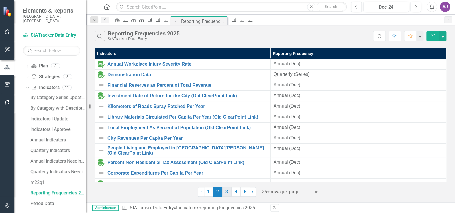
click at [224, 191] on link "3" at bounding box center [226, 192] width 9 height 10
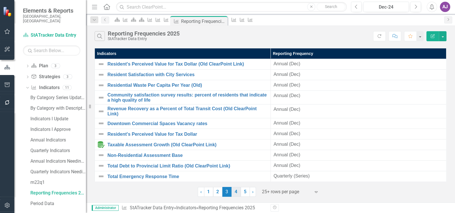
click at [234, 192] on link "4" at bounding box center [236, 192] width 9 height 10
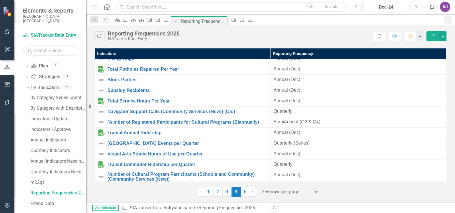
scroll to position [163, 0]
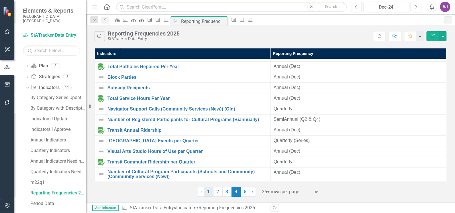
click at [209, 193] on link "1" at bounding box center [208, 192] width 9 height 10
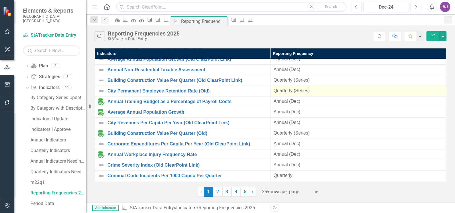
scroll to position [150, 0]
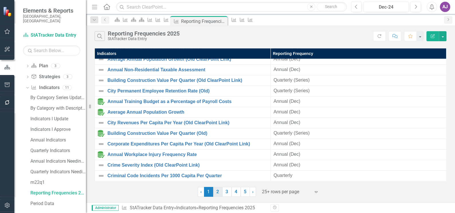
click at [219, 193] on link "2" at bounding box center [217, 192] width 9 height 10
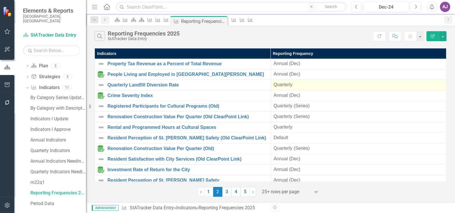
scroll to position [147, 0]
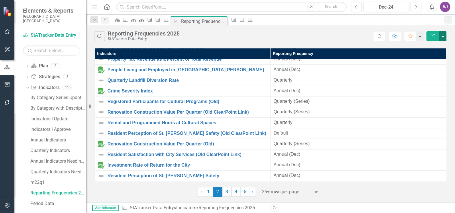
click at [443, 35] on button "button" at bounding box center [442, 36] width 7 height 10
click at [430, 45] on link "Edit Report Edit Report" at bounding box center [423, 47] width 45 height 11
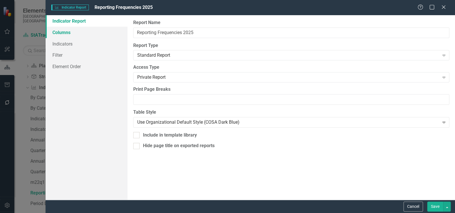
click at [67, 31] on link "Columns" at bounding box center [87, 32] width 82 height 11
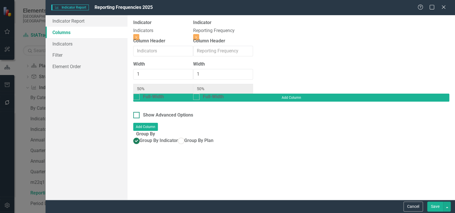
click at [137, 112] on div at bounding box center [136, 115] width 6 height 6
click at [137, 112] on input "Show Advanced Options" at bounding box center [135, 114] width 4 height 4
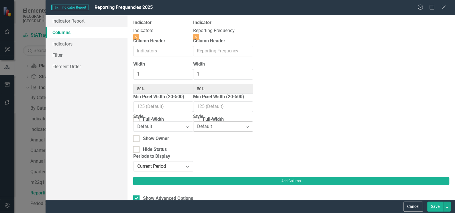
click at [250, 127] on icon "Expand" at bounding box center [248, 126] width 6 height 5
click at [417, 207] on button "Cancel" at bounding box center [413, 207] width 19 height 10
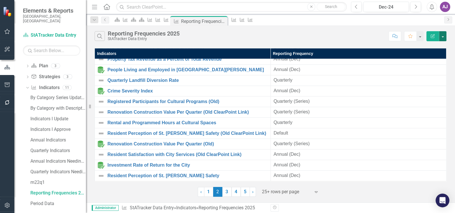
click at [443, 34] on button "button" at bounding box center [442, 36] width 7 height 10
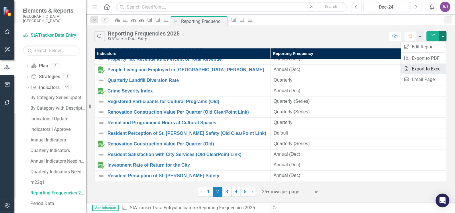
click at [431, 69] on link "Excel Export to Excel" at bounding box center [423, 69] width 45 height 11
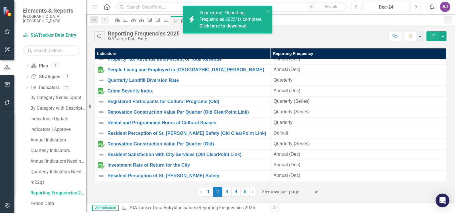
click at [244, 29] on link "Click here to download." at bounding box center [224, 25] width 48 height 5
